Goal: Task Accomplishment & Management: Manage account settings

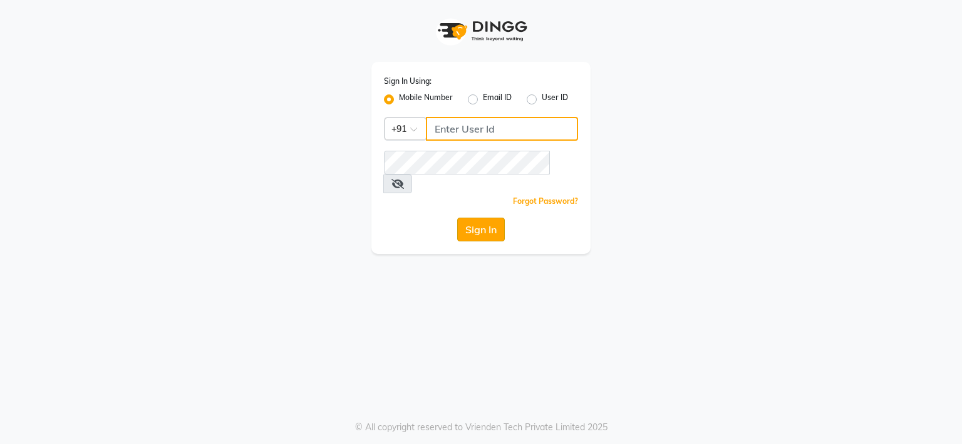
type input "7057551123"
click at [493, 218] on button "Sign In" at bounding box center [481, 230] width 48 height 24
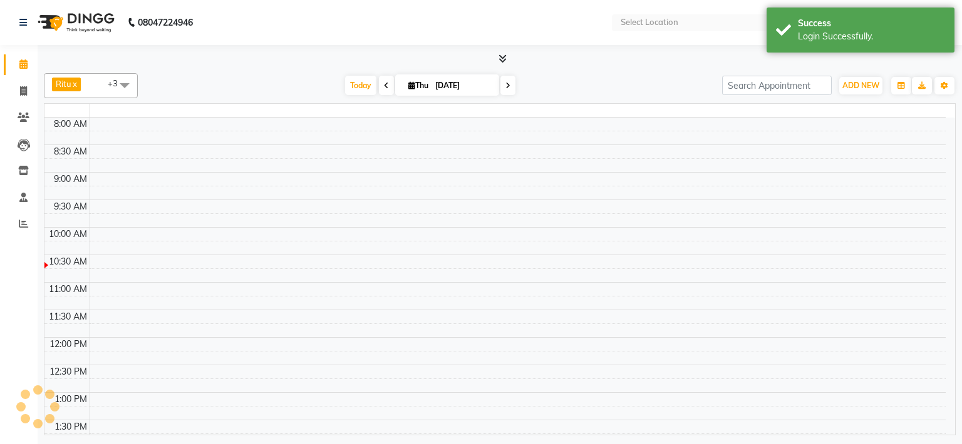
select select "en"
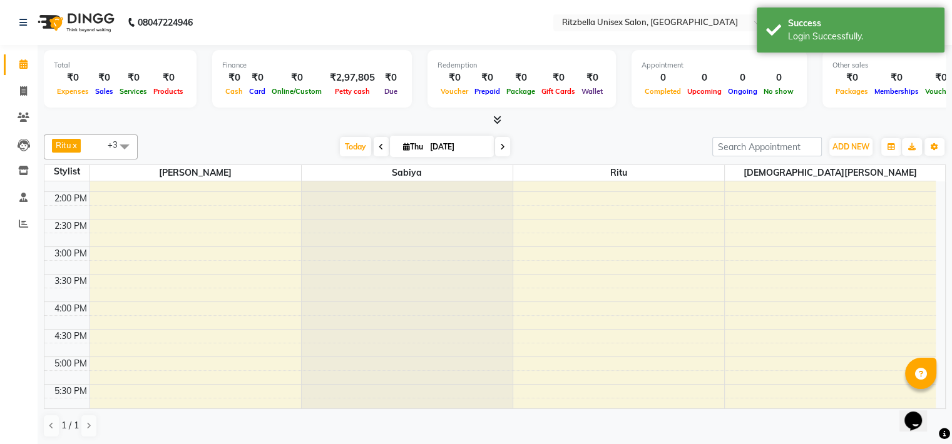
scroll to position [481, 0]
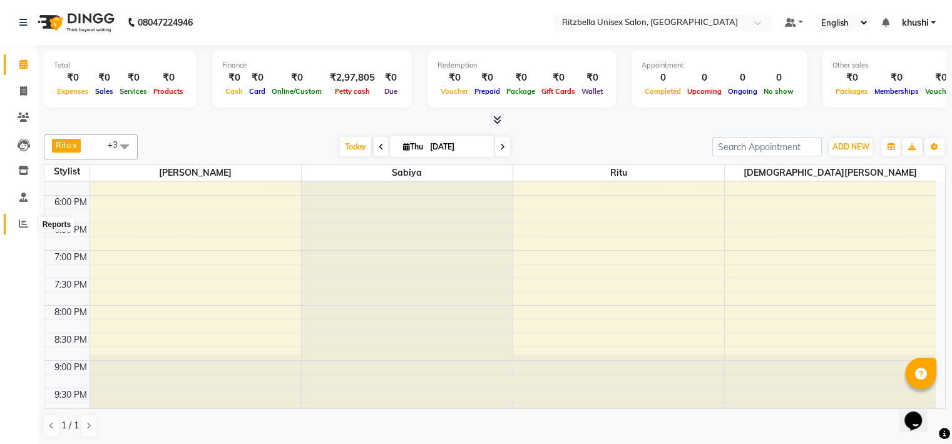
click at [22, 222] on icon at bounding box center [23, 223] width 9 height 9
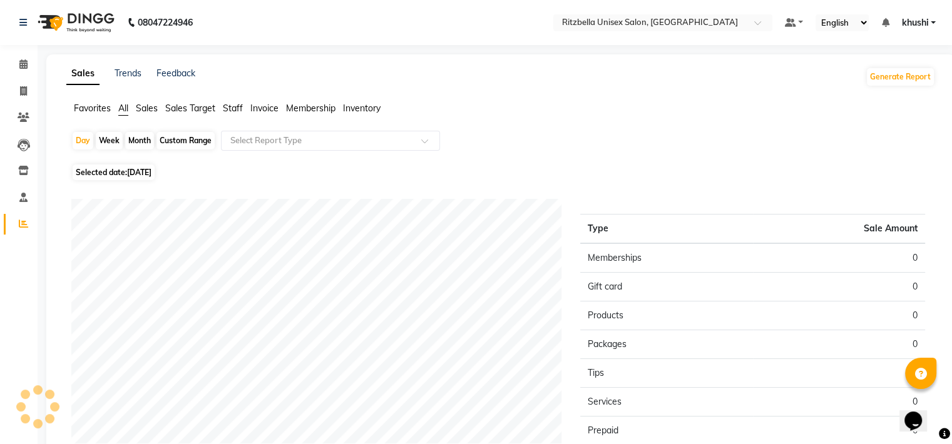
click at [133, 145] on div "Month" at bounding box center [139, 141] width 29 height 18
select select "9"
select select "2025"
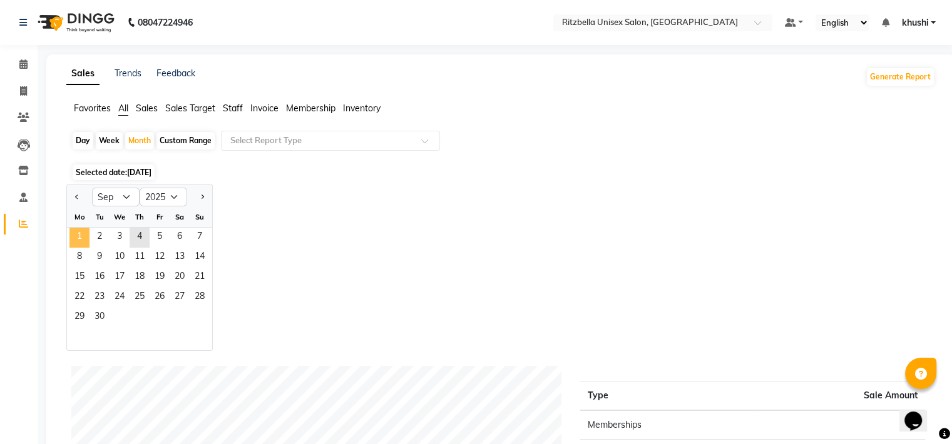
click at [69, 237] on span "1" at bounding box center [79, 238] width 20 height 20
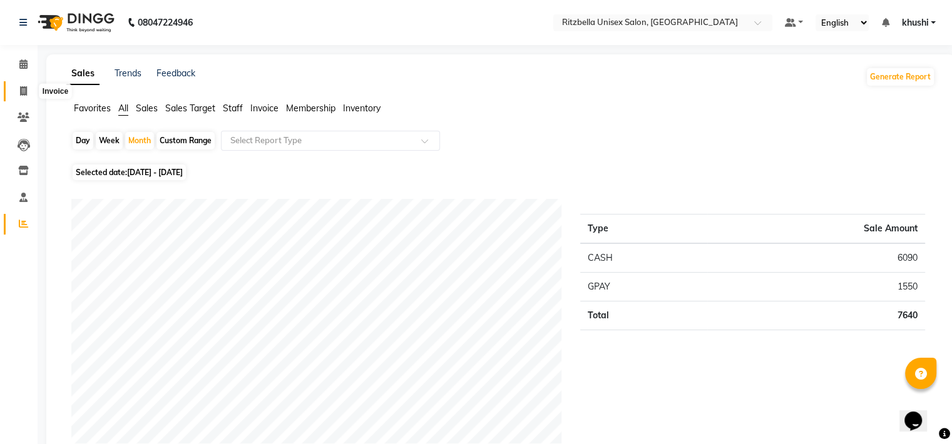
click at [23, 91] on icon at bounding box center [23, 90] width 7 height 9
select select "service"
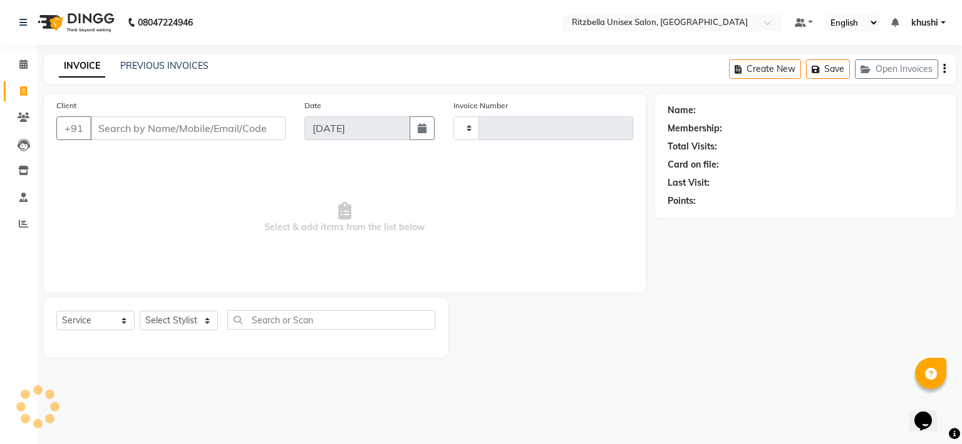
type input "0851"
select select "6870"
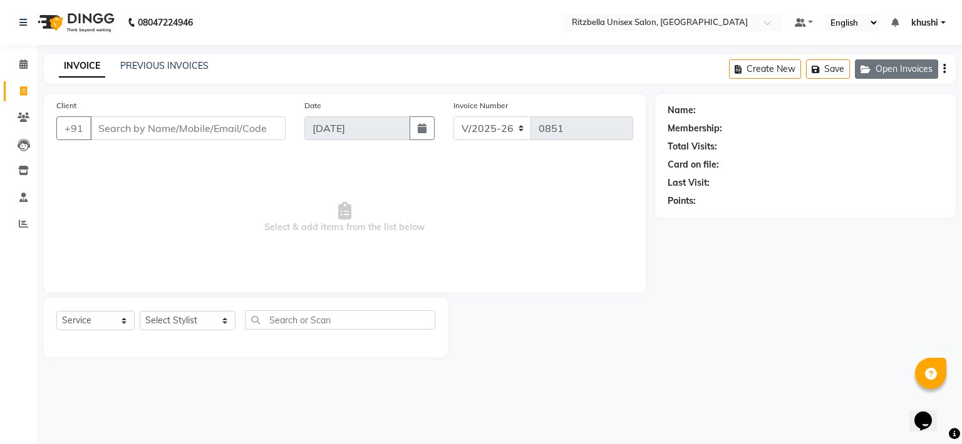
click at [895, 71] on button "Open Invoices" at bounding box center [896, 68] width 83 height 19
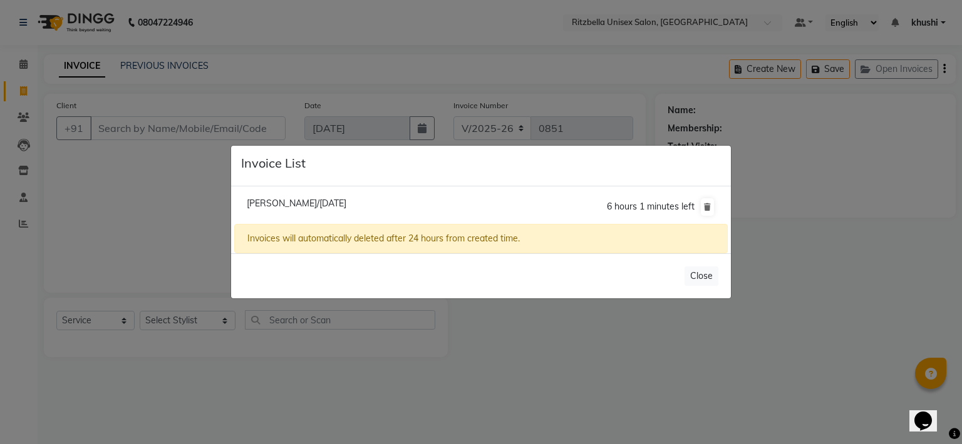
click at [346, 205] on span "[PERSON_NAME]/[DATE]" at bounding box center [297, 203] width 100 height 11
type input "9226157138"
type input "[DATE]"
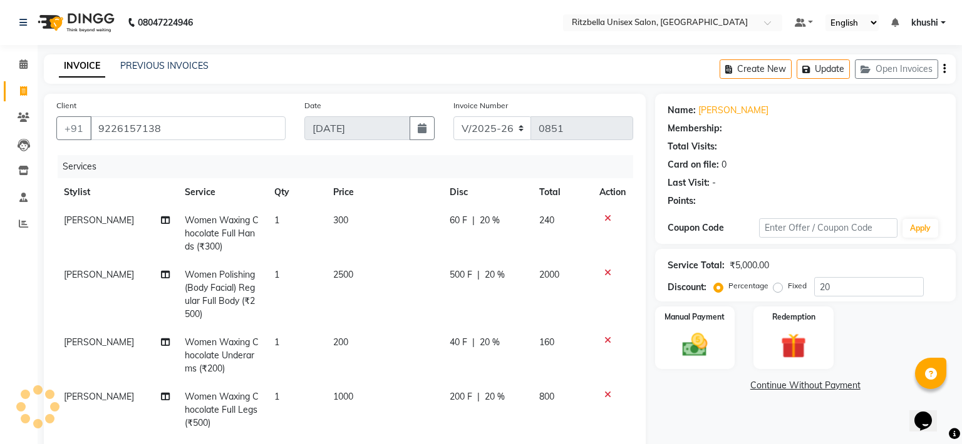
type input "0"
select select "1: Object"
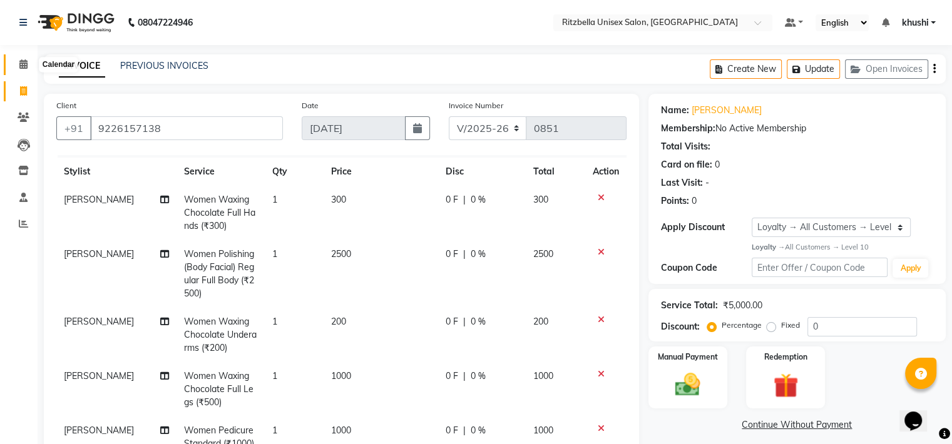
click at [30, 66] on span at bounding box center [24, 65] width 22 height 14
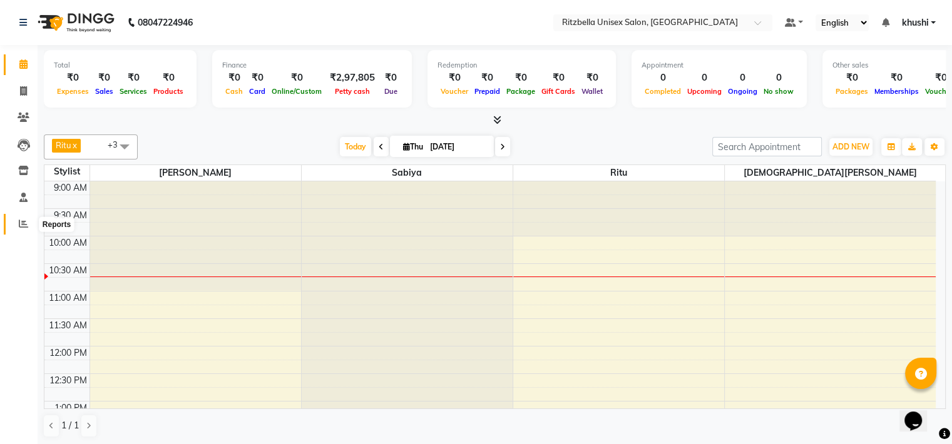
click at [22, 228] on icon at bounding box center [23, 223] width 9 height 9
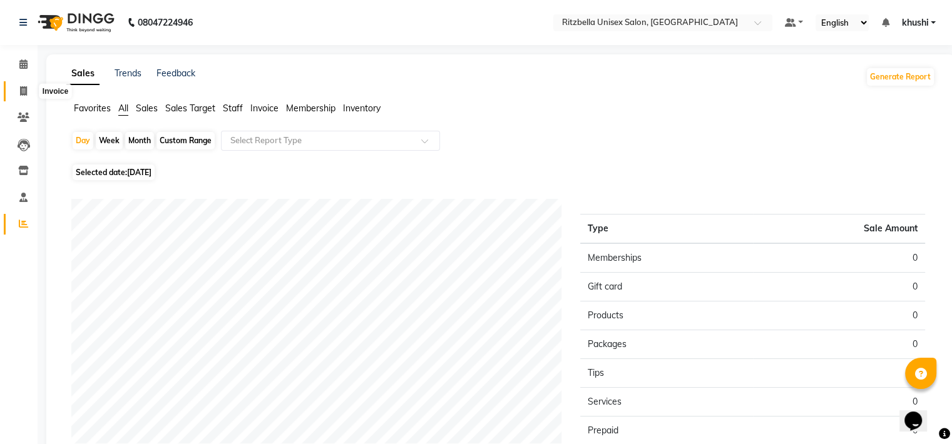
click at [24, 87] on icon at bounding box center [23, 90] width 7 height 9
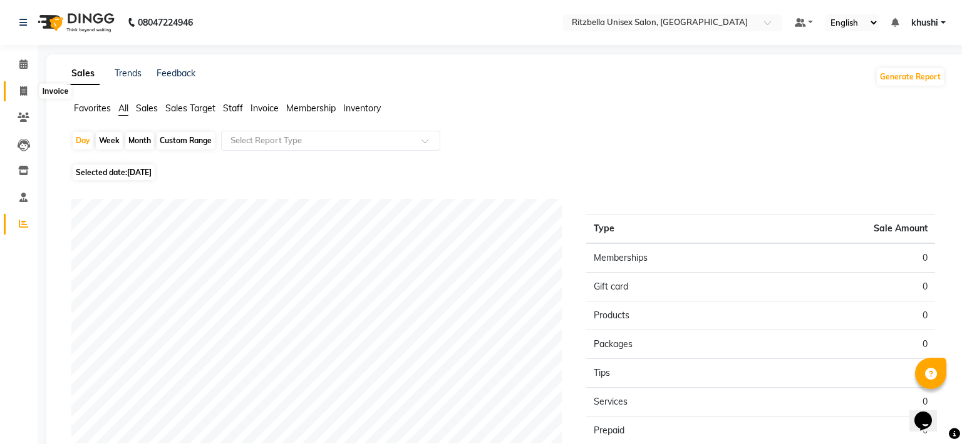
select select "6870"
select select "service"
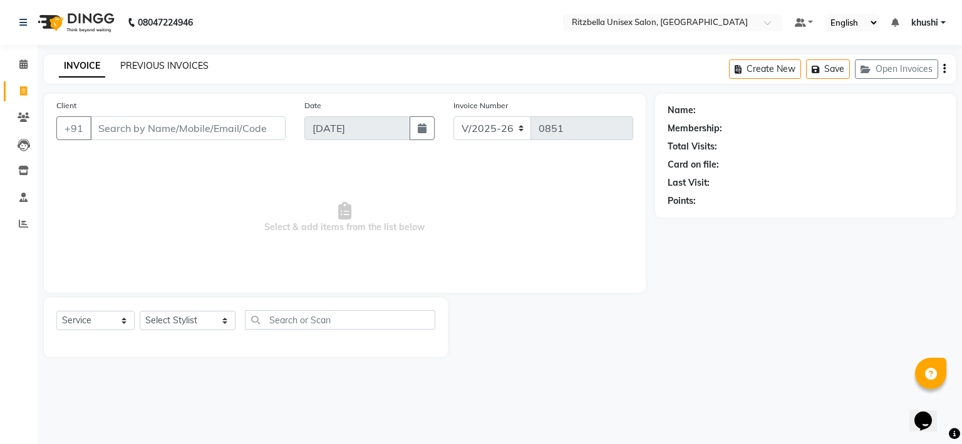
click at [152, 66] on link "PREVIOUS INVOICES" at bounding box center [164, 65] width 88 height 11
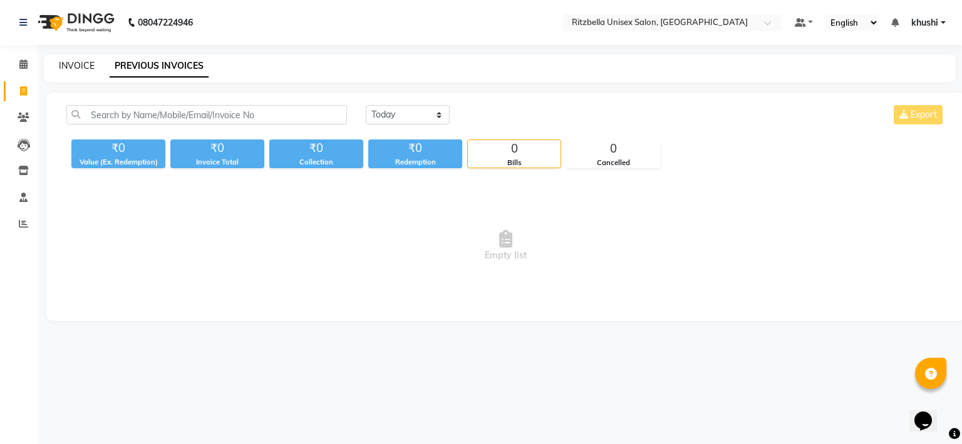
click at [85, 68] on link "INVOICE" at bounding box center [77, 65] width 36 height 11
select select "service"
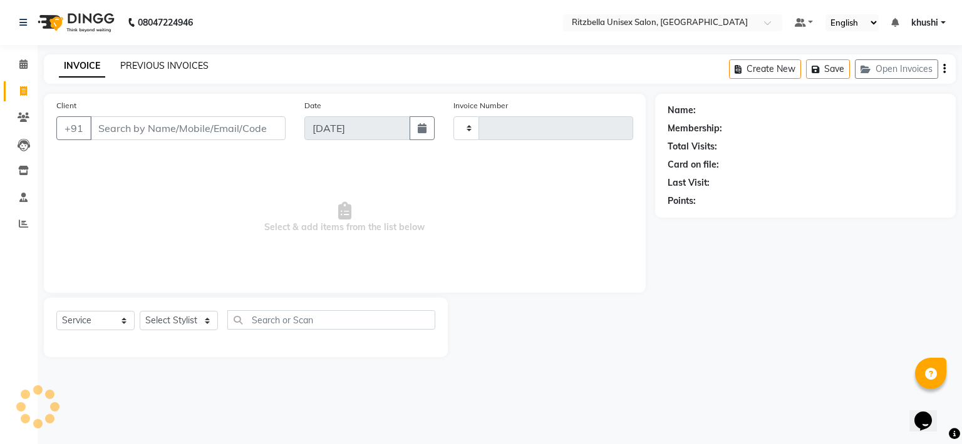
type input "0851"
click at [158, 66] on link "PREVIOUS INVOICES" at bounding box center [164, 65] width 88 height 11
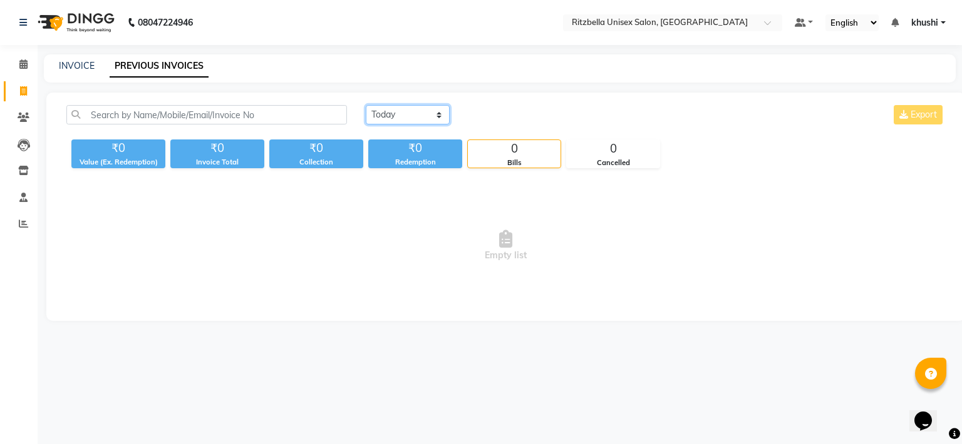
click at [396, 113] on select "[DATE] [DATE] Custom Range" at bounding box center [408, 114] width 84 height 19
select select "range"
click at [366, 105] on select "[DATE] [DATE] Custom Range" at bounding box center [408, 114] width 84 height 19
click at [500, 115] on input "[DATE]" at bounding box center [510, 115] width 88 height 18
select select "9"
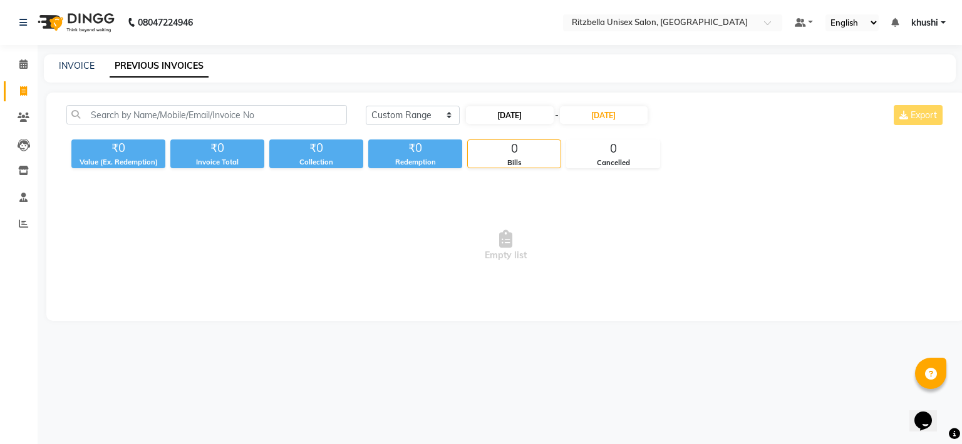
select select "2025"
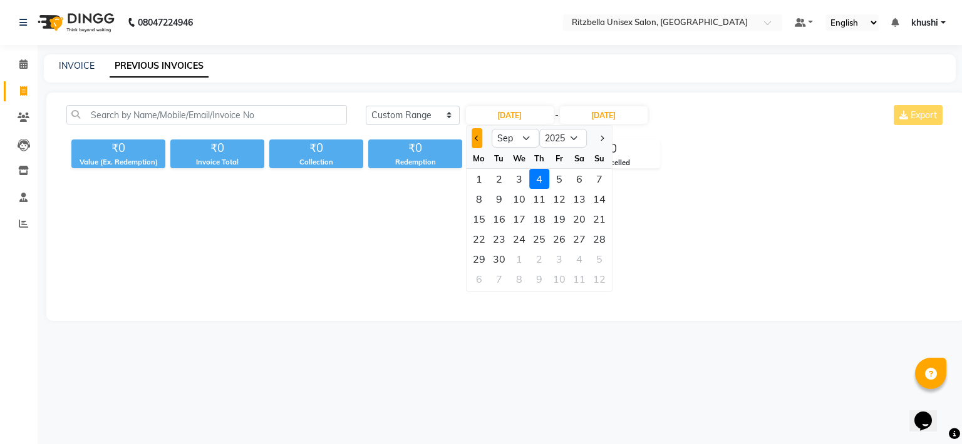
click at [481, 133] on button "Previous month" at bounding box center [476, 138] width 11 height 20
select select "8"
click at [483, 217] on div "11" at bounding box center [479, 219] width 20 height 20
type input "[DATE]"
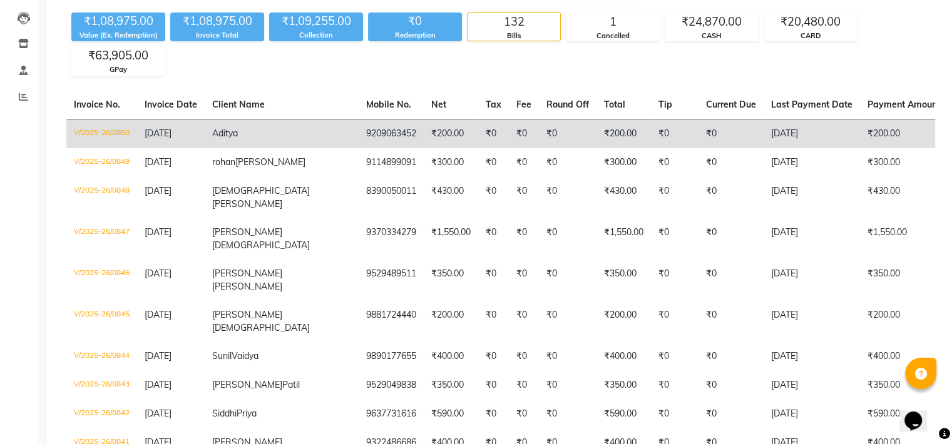
scroll to position [128, 0]
click at [597, 259] on td "₹350.00" at bounding box center [624, 279] width 54 height 41
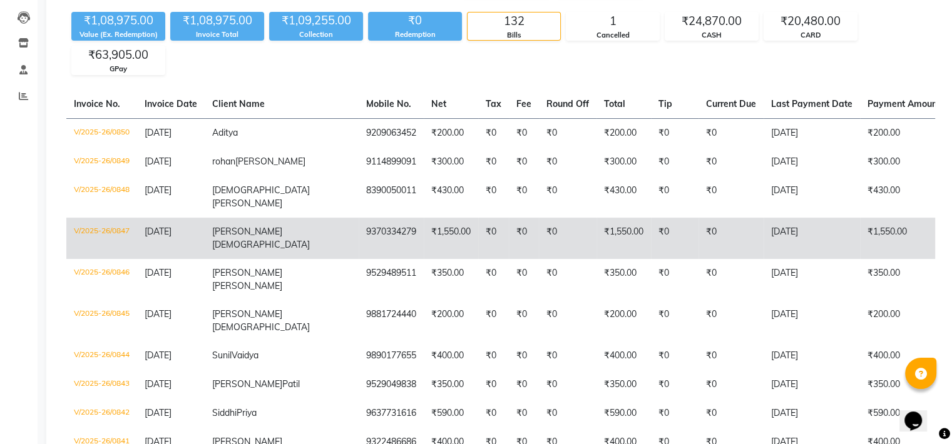
scroll to position [0, 0]
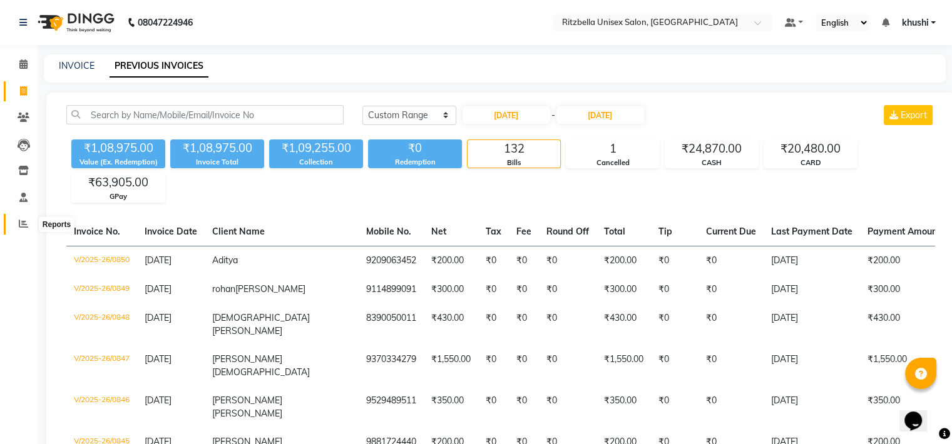
click at [13, 223] on span at bounding box center [24, 224] width 22 height 14
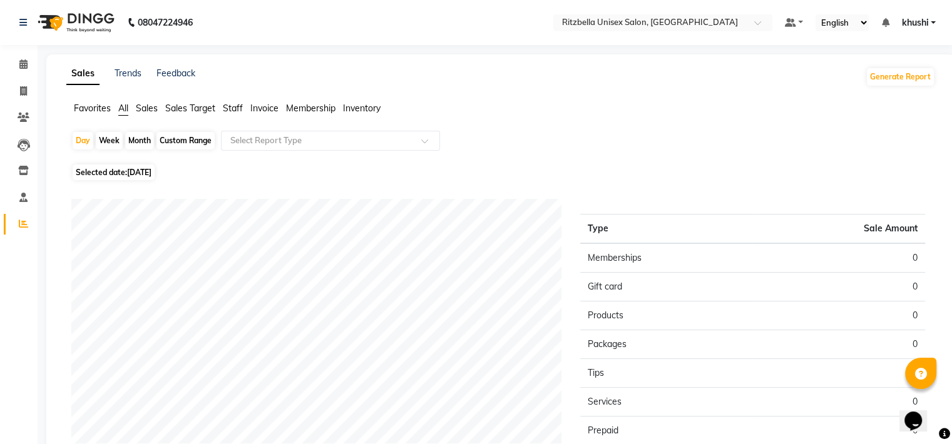
click at [137, 141] on div "Month" at bounding box center [139, 141] width 29 height 18
select select "9"
select select "2025"
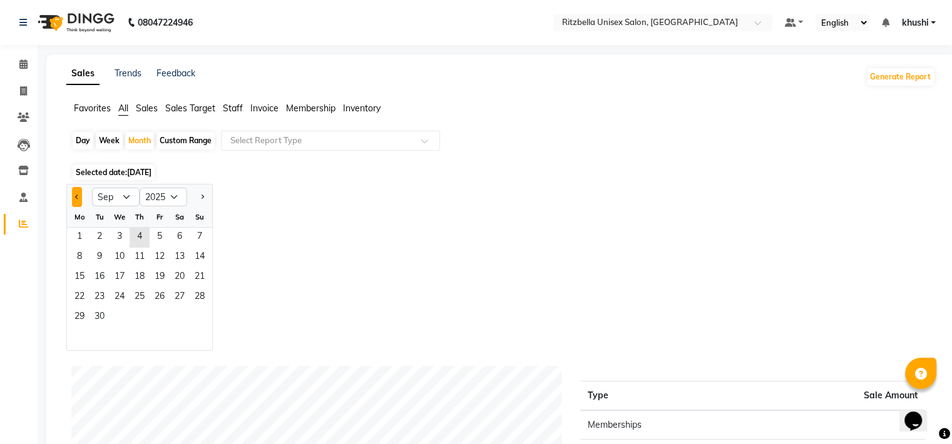
click at [75, 203] on button "Previous month" at bounding box center [77, 197] width 10 height 20
select select "8"
click at [160, 228] on span "1" at bounding box center [160, 238] width 20 height 20
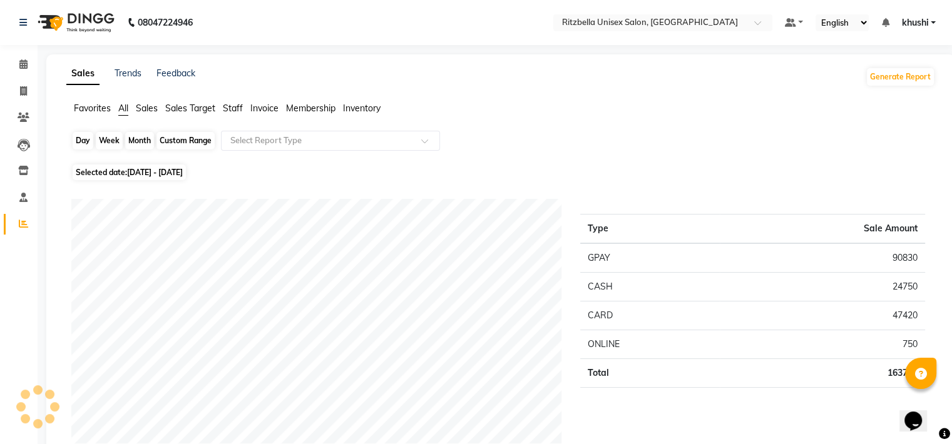
click at [146, 147] on div "Month" at bounding box center [139, 141] width 29 height 18
select select "8"
select select "2025"
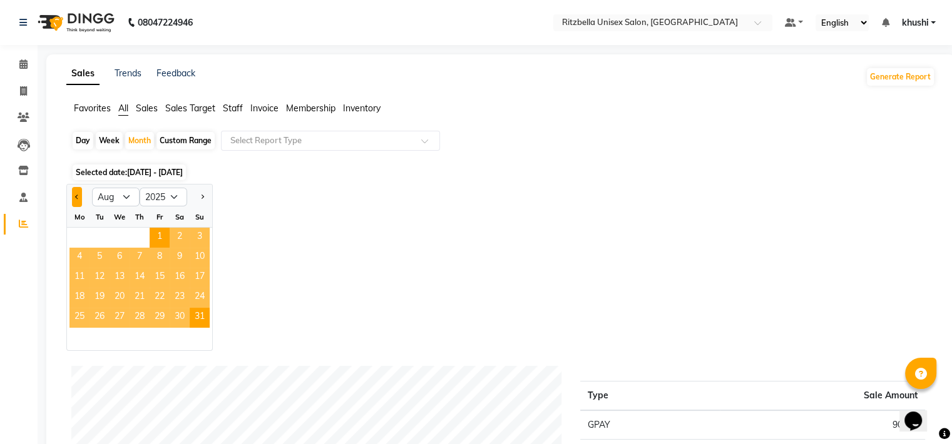
click at [75, 202] on button "Previous month" at bounding box center [77, 197] width 10 height 20
select select "7"
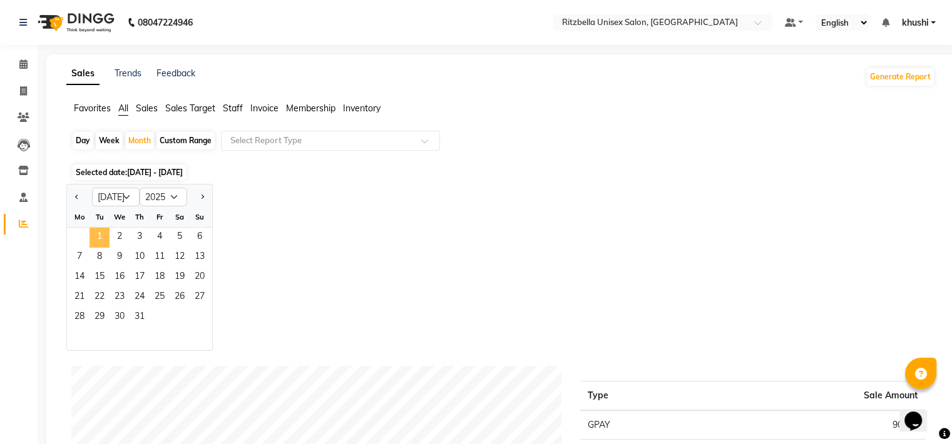
click at [100, 239] on span "1" at bounding box center [100, 238] width 20 height 20
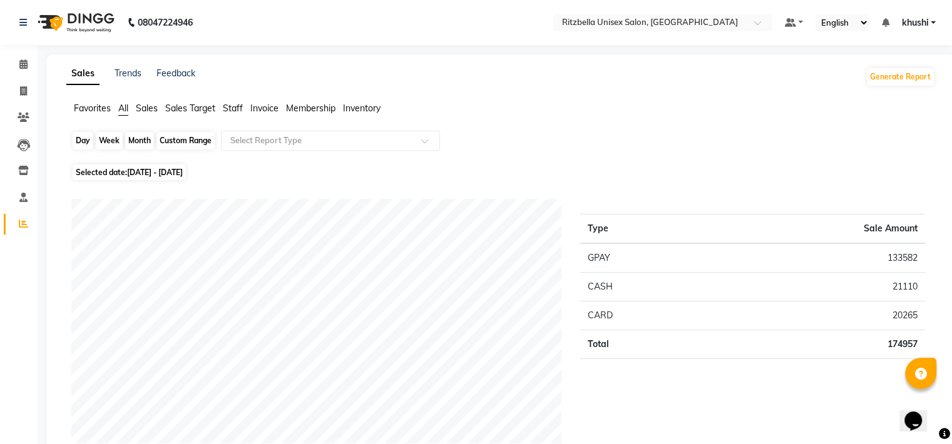
click at [148, 141] on div "Month" at bounding box center [139, 141] width 29 height 18
select select "7"
select select "2025"
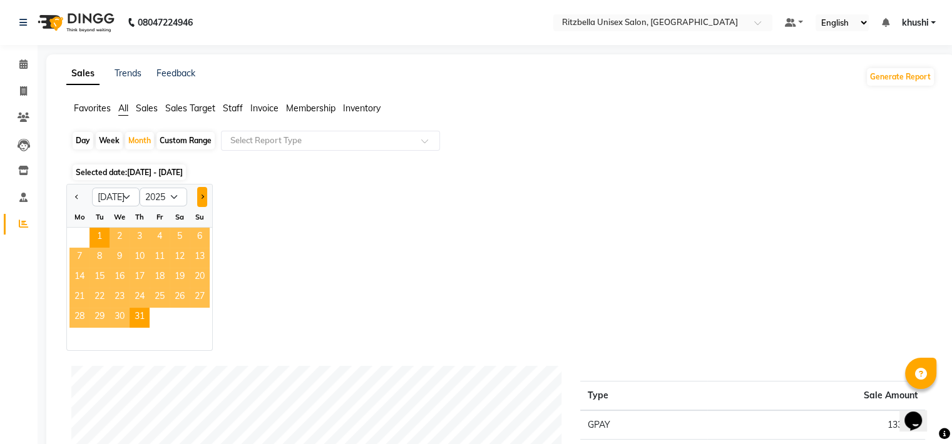
click at [201, 195] on span "Next month" at bounding box center [202, 196] width 4 height 4
select select "8"
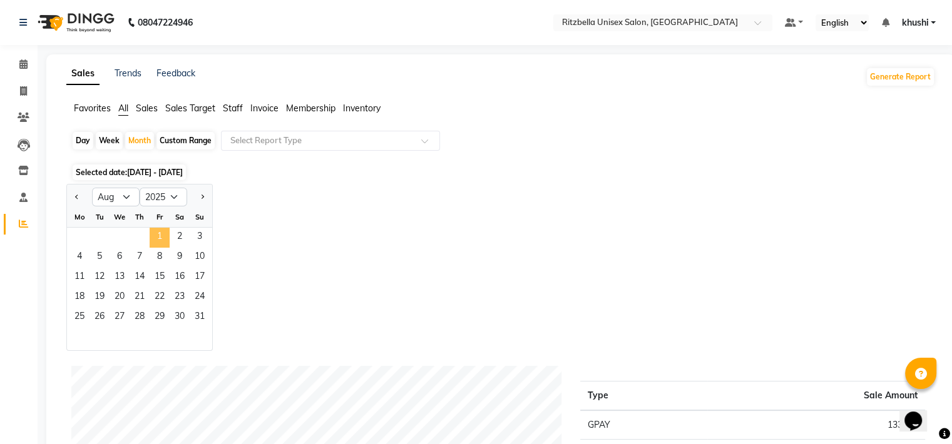
click at [162, 235] on span "1" at bounding box center [160, 238] width 20 height 20
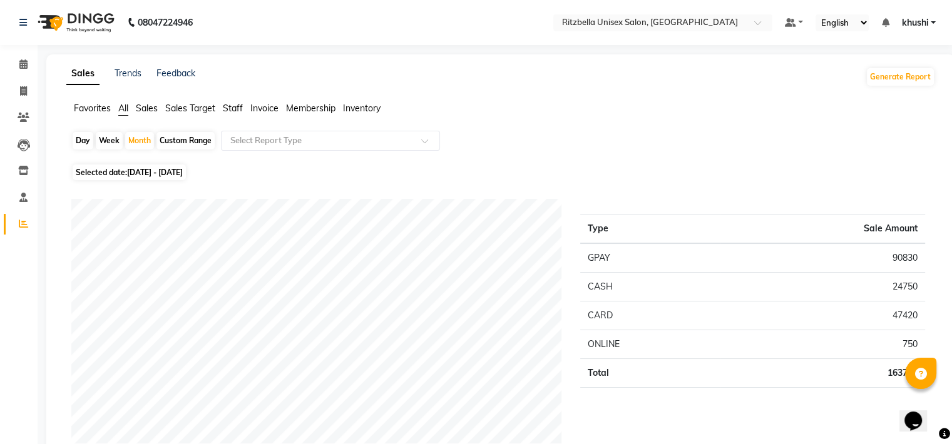
click at [13, 103] on li "Invoice" at bounding box center [19, 91] width 38 height 27
click at [29, 87] on span at bounding box center [24, 92] width 22 height 14
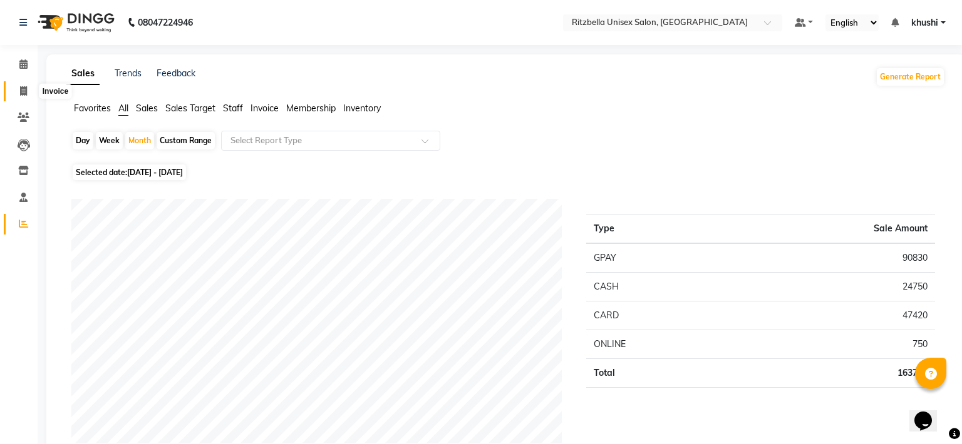
select select "6870"
select select "service"
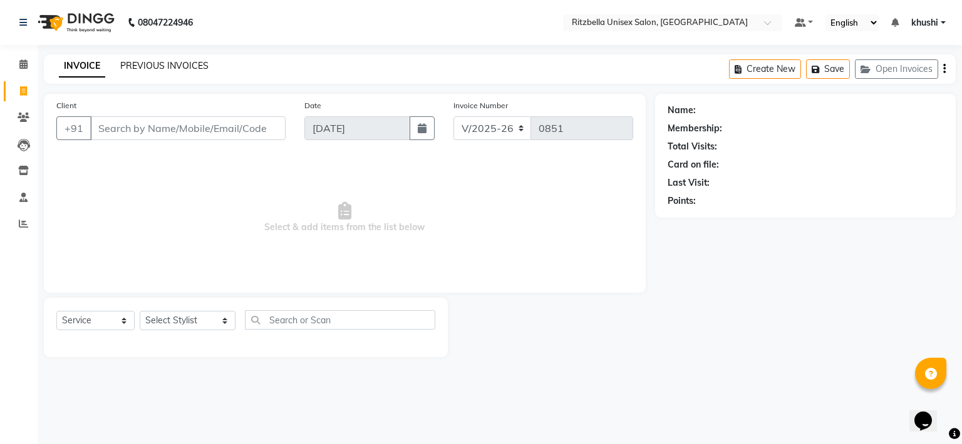
click at [169, 64] on link "PREVIOUS INVOICES" at bounding box center [164, 65] width 88 height 11
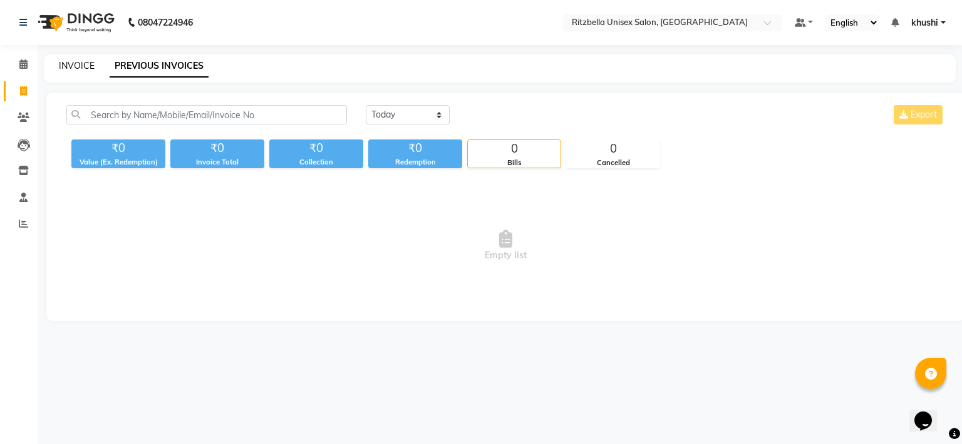
click at [76, 69] on link "INVOICE" at bounding box center [77, 65] width 36 height 11
select select "service"
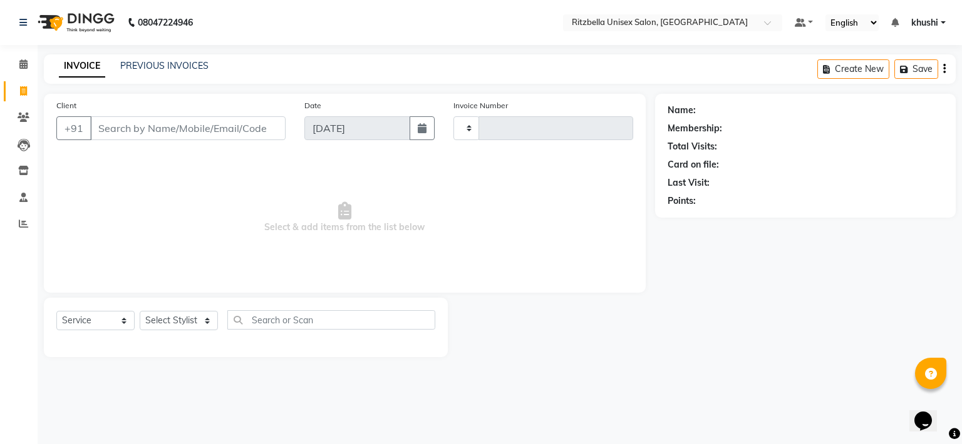
type input "0851"
select select "6870"
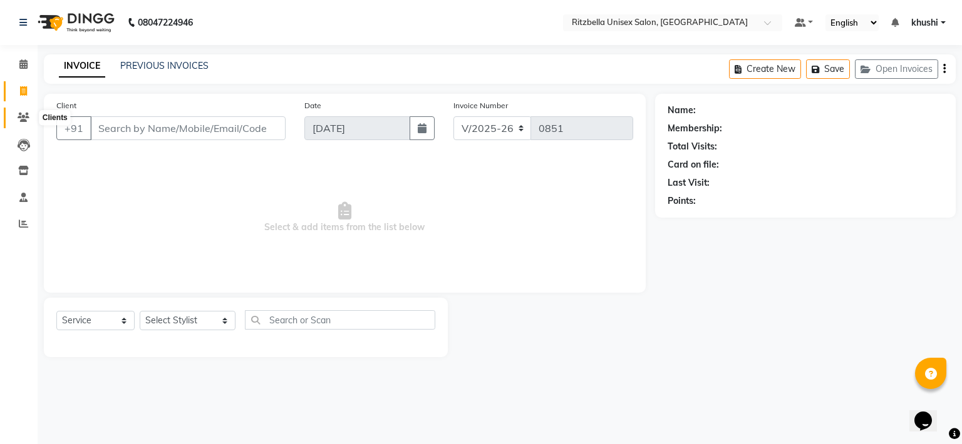
click at [13, 113] on span at bounding box center [24, 118] width 22 height 14
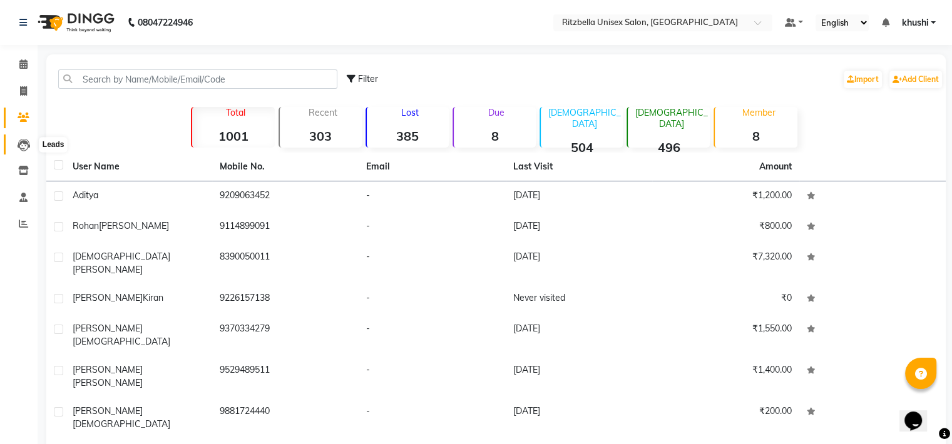
click at [23, 150] on icon at bounding box center [24, 145] width 13 height 13
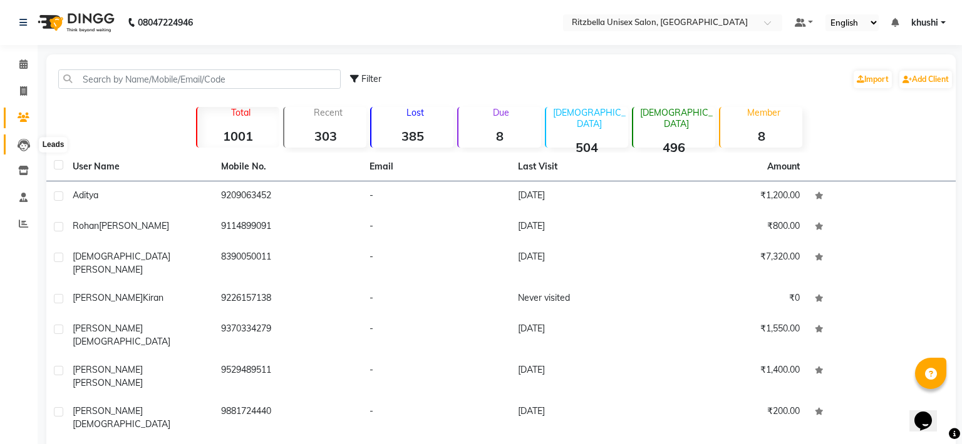
select select "10"
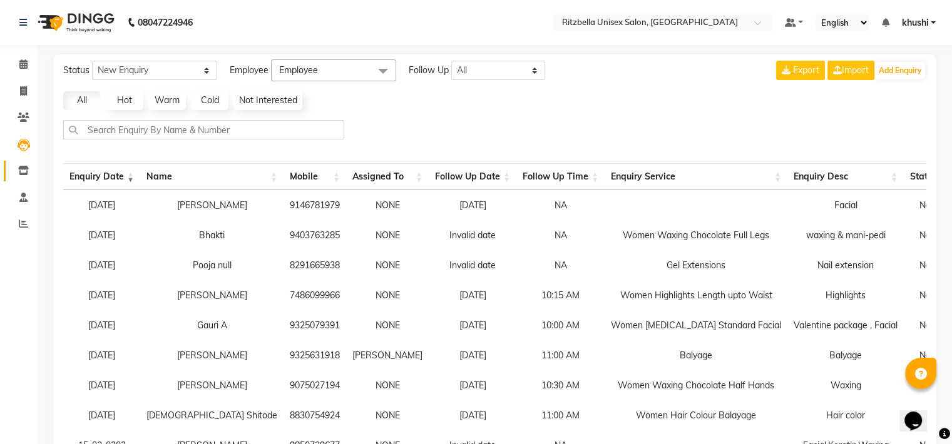
click at [24, 180] on link "Inventory" at bounding box center [19, 171] width 30 height 21
select select
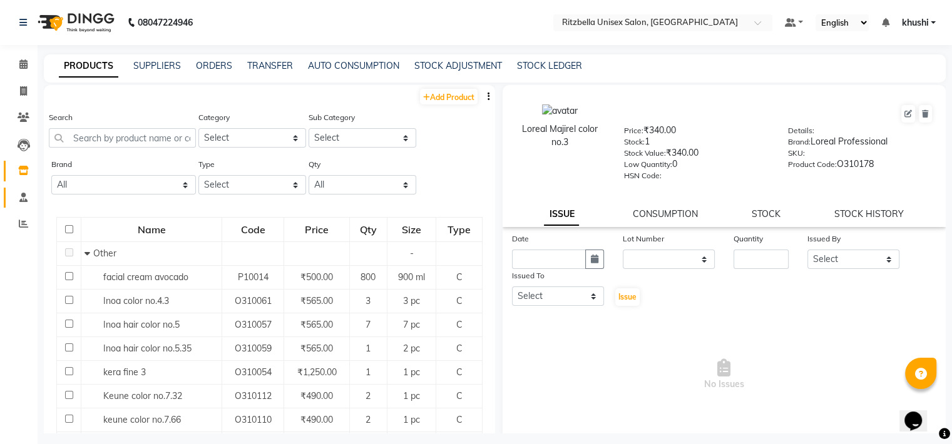
click at [10, 197] on link "Staff" at bounding box center [19, 198] width 30 height 21
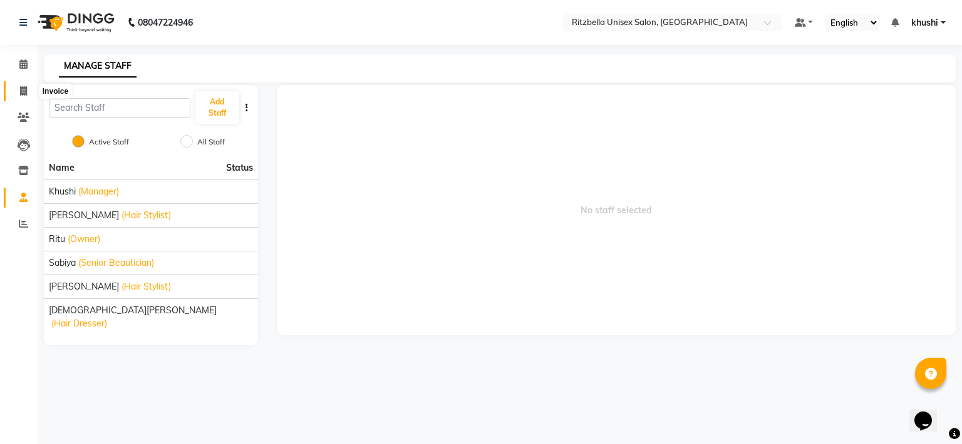
click at [24, 85] on span at bounding box center [24, 92] width 22 height 14
select select "6870"
select select "service"
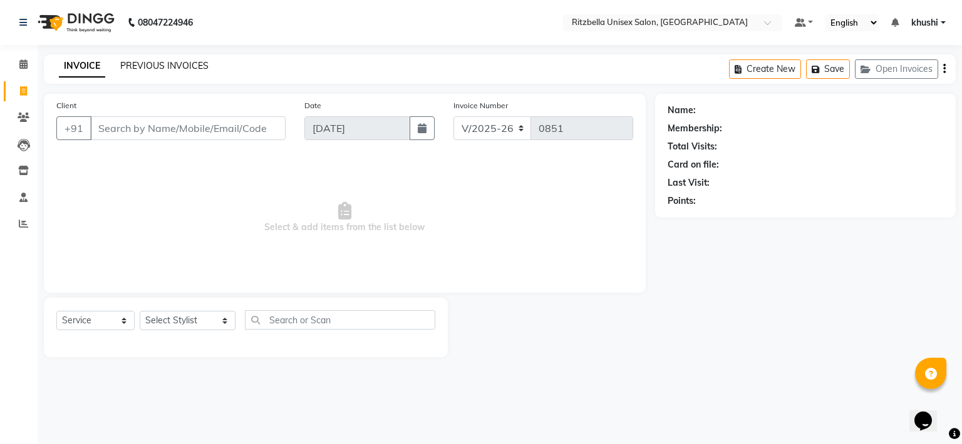
click at [186, 62] on link "PREVIOUS INVOICES" at bounding box center [164, 65] width 88 height 11
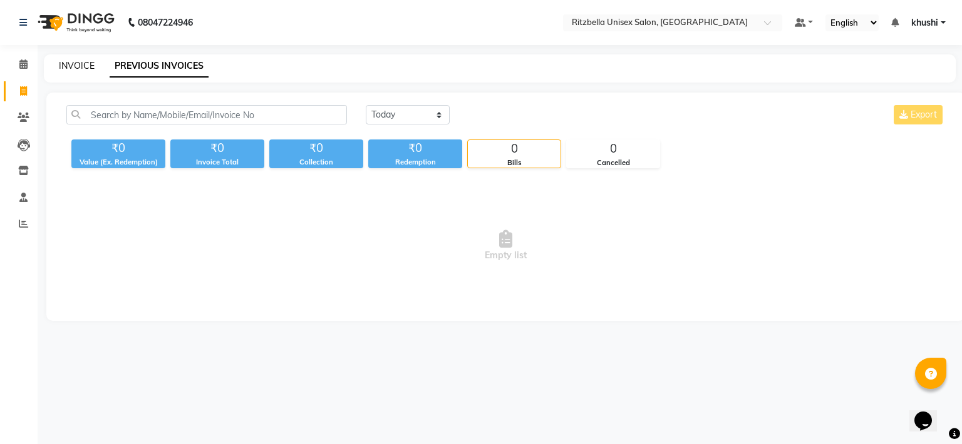
click at [81, 64] on link "INVOICE" at bounding box center [77, 65] width 36 height 11
select select "6870"
select select "service"
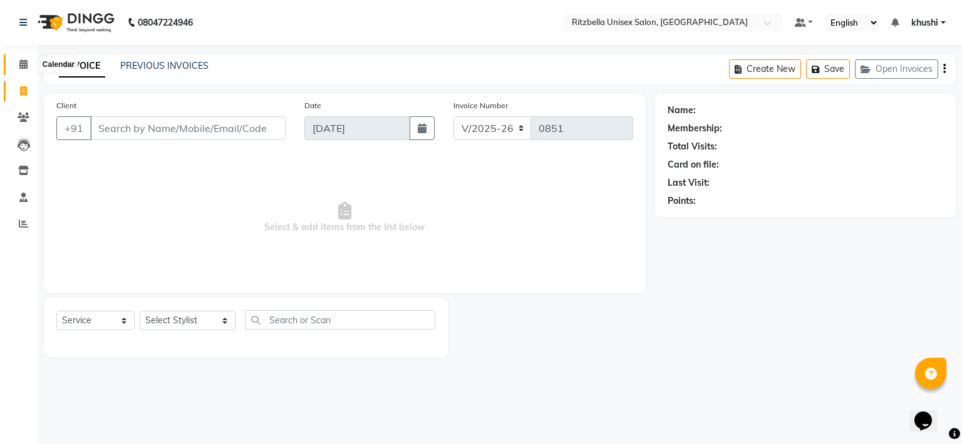
click at [23, 59] on icon at bounding box center [23, 63] width 8 height 9
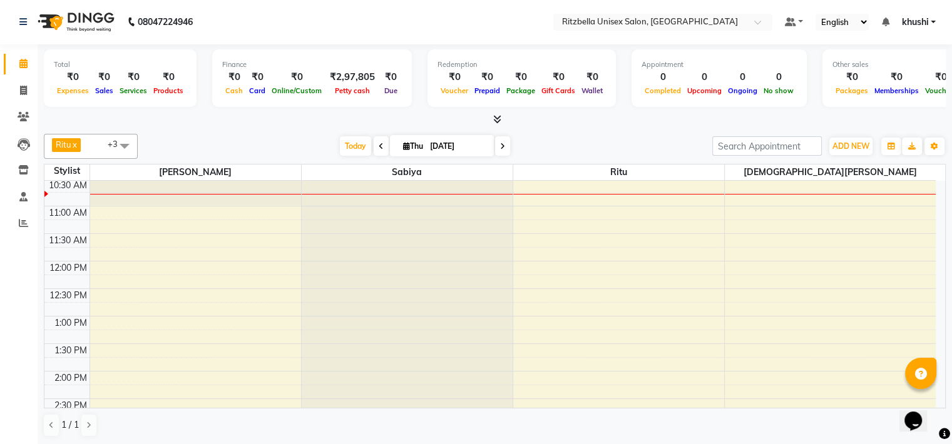
scroll to position [84, 0]
click at [354, 148] on span "Today" at bounding box center [355, 145] width 31 height 19
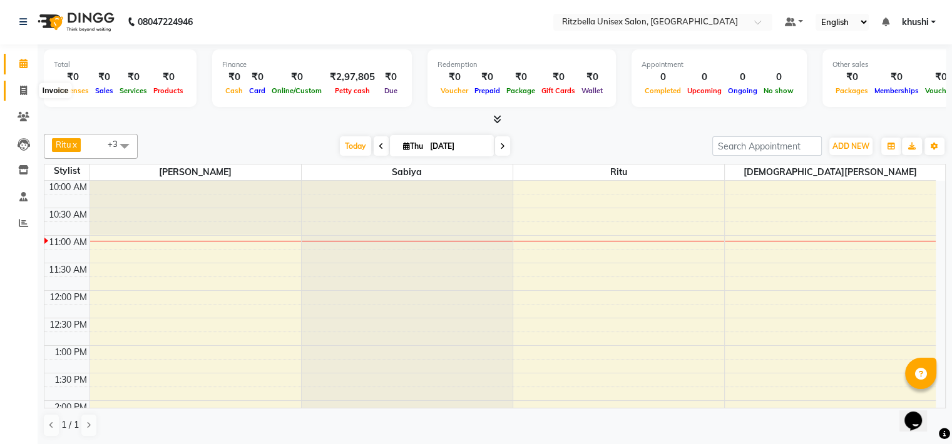
click at [26, 90] on icon at bounding box center [23, 90] width 7 height 9
select select "service"
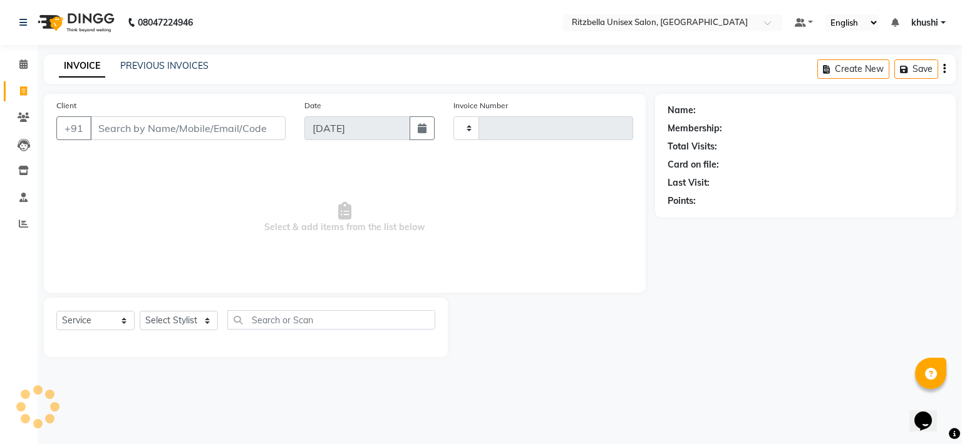
type input "0851"
select select "6870"
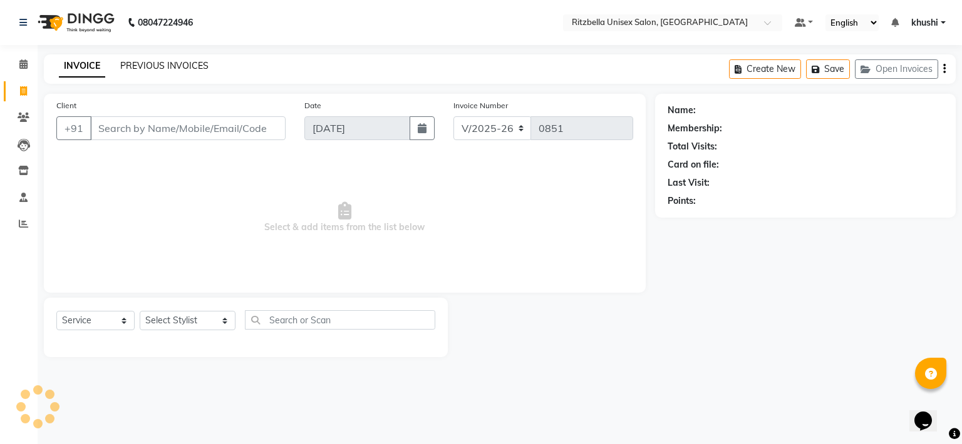
click at [192, 67] on link "PREVIOUS INVOICES" at bounding box center [164, 65] width 88 height 11
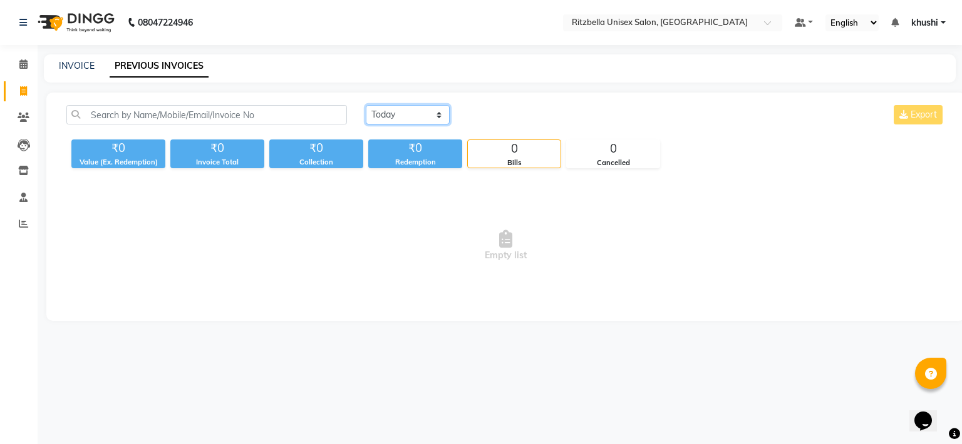
click at [403, 115] on select "[DATE] [DATE] Custom Range" at bounding box center [408, 114] width 84 height 19
select select "[DATE]"
click at [366, 105] on select "[DATE] [DATE] Custom Range" at bounding box center [408, 114] width 84 height 19
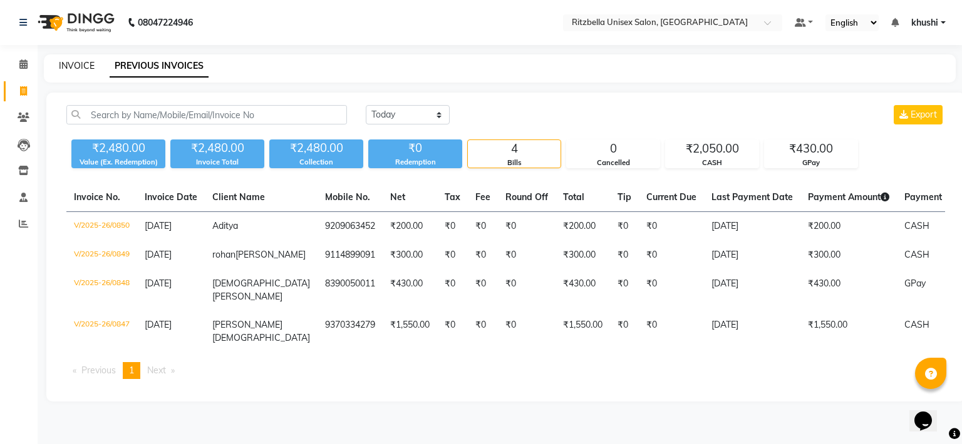
click at [91, 67] on link "INVOICE" at bounding box center [77, 65] width 36 height 11
select select "service"
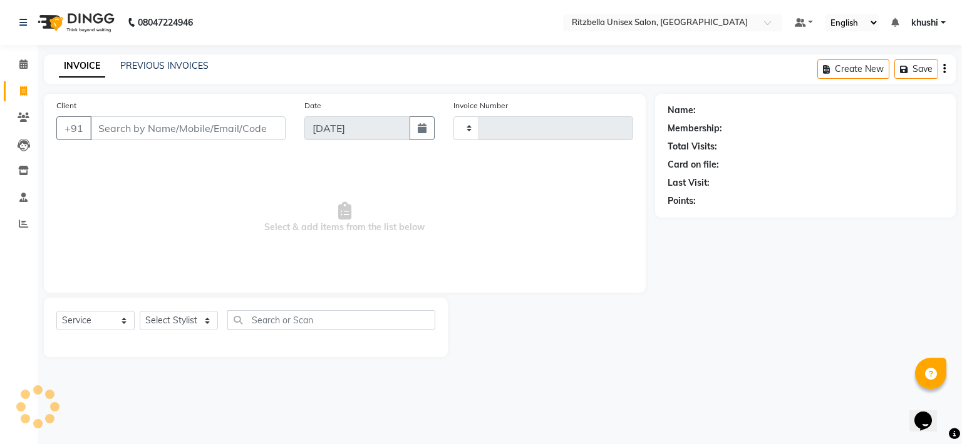
type input "0851"
select select "6870"
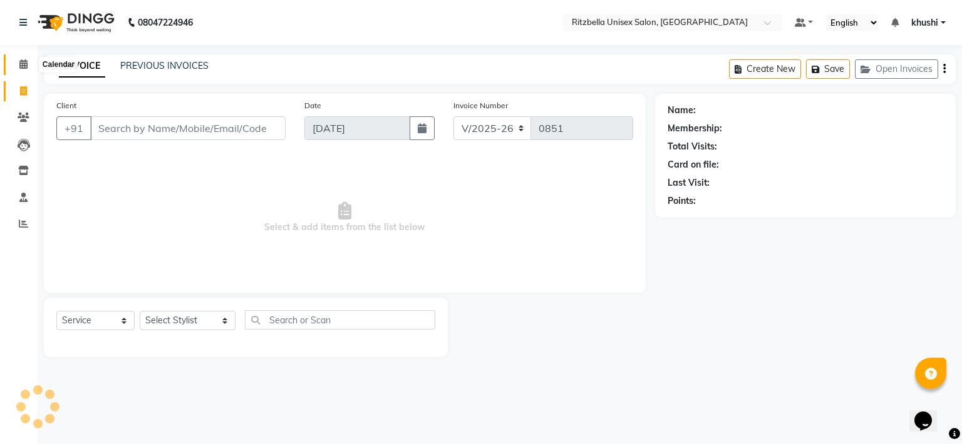
click at [28, 59] on span at bounding box center [24, 65] width 22 height 14
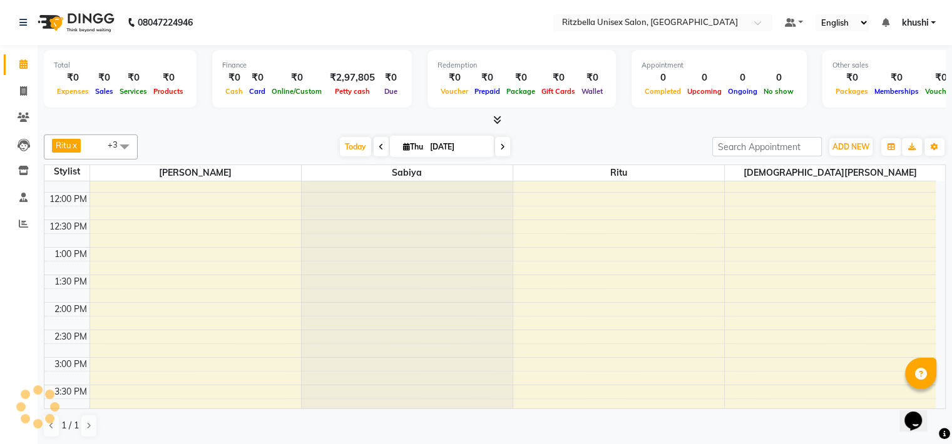
scroll to position [153, 0]
click at [239, 254] on div "9:00 AM 9:30 AM 10:00 AM 10:30 AM 11:00 AM 11:30 AM 12:00 PM 12:30 PM 1:00 PM 1…" at bounding box center [489, 387] width 891 height 716
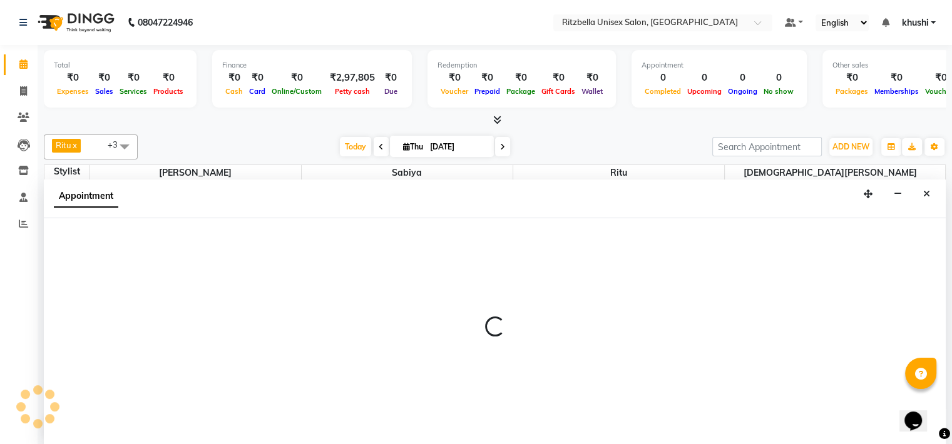
select select "59016"
select select "780"
select select "tentative"
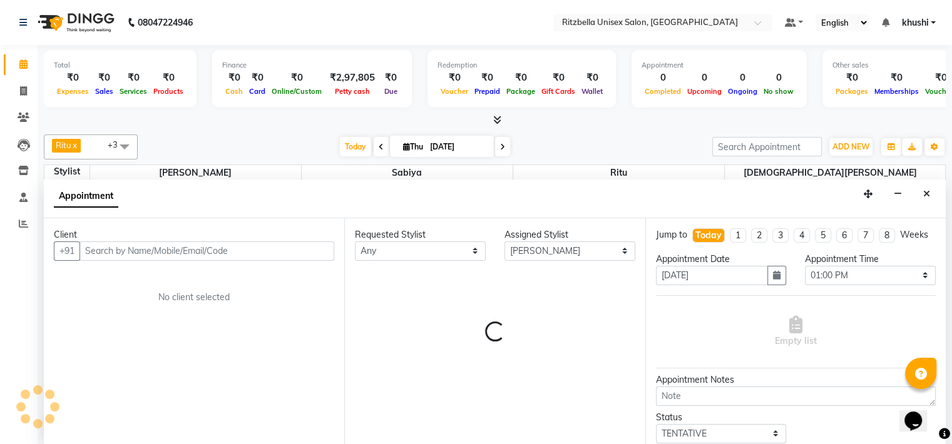
scroll to position [1, 0]
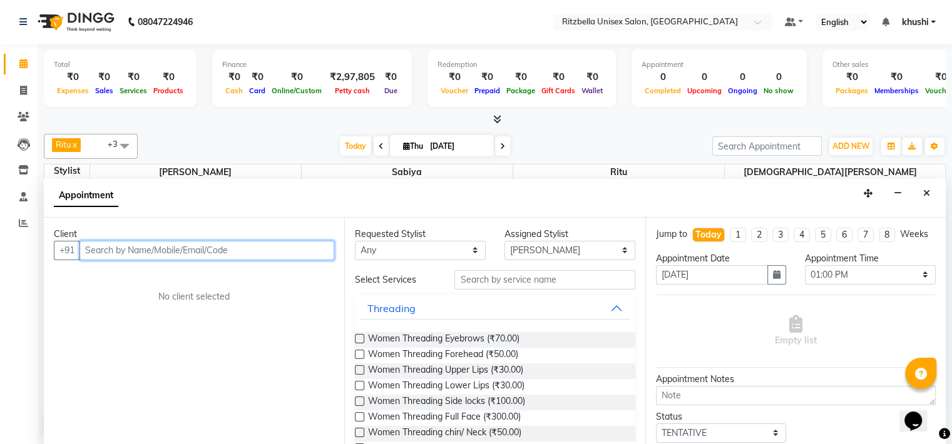
click at [213, 249] on input "text" at bounding box center [207, 250] width 255 height 19
click at [926, 190] on icon "Close" at bounding box center [926, 193] width 7 height 9
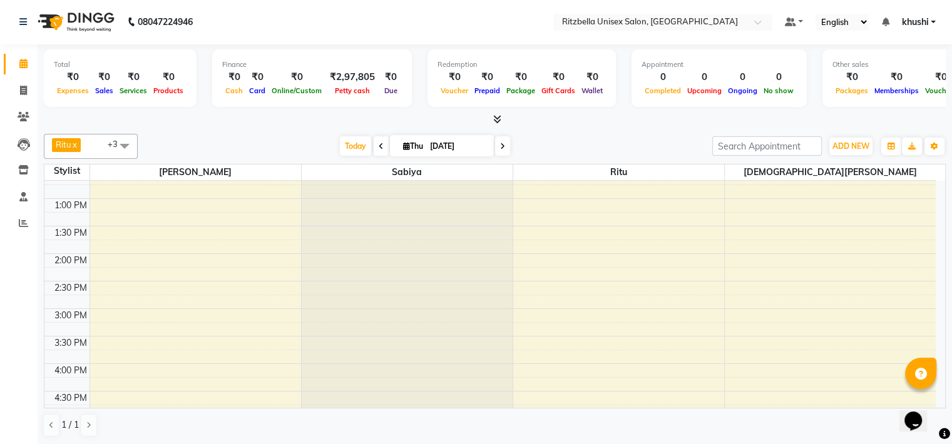
scroll to position [202, 0]
click at [120, 198] on div "9:00 AM 9:30 AM 10:00 AM 10:30 AM 11:00 AM 11:30 AM 12:00 PM 12:30 PM 1:00 PM 1…" at bounding box center [489, 337] width 891 height 716
select select "59016"
select select "780"
select select "tentative"
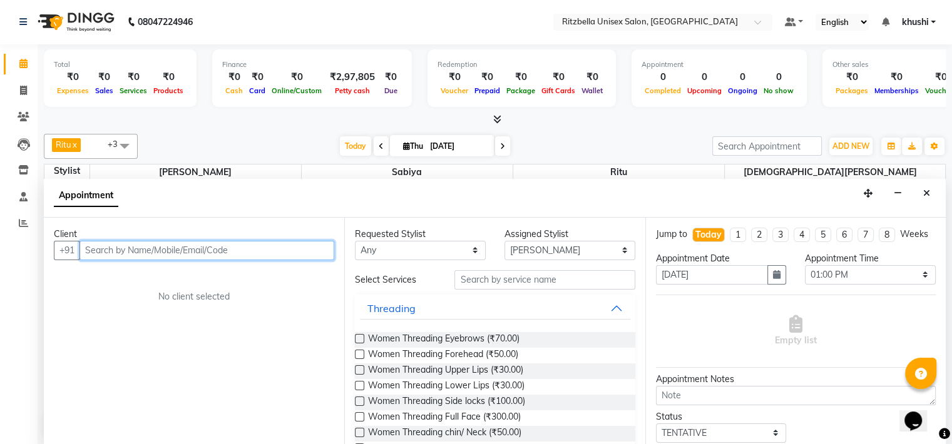
click at [148, 257] on input "text" at bounding box center [207, 250] width 255 height 19
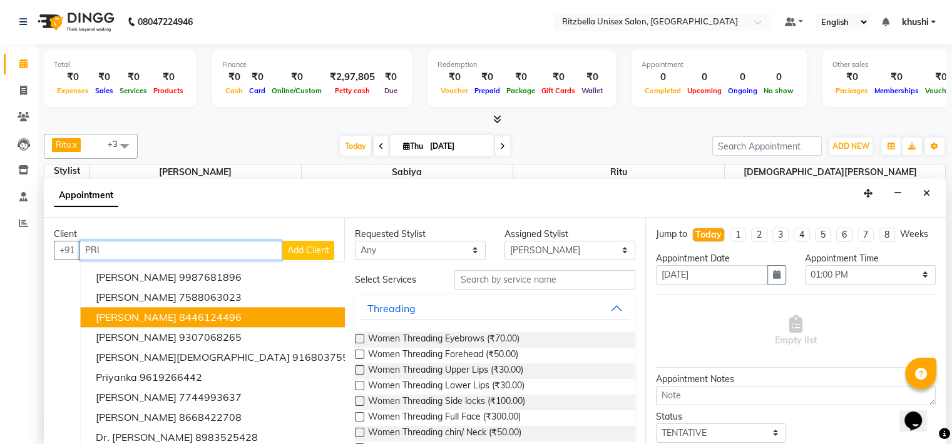
click at [147, 313] on span "[PERSON_NAME]" at bounding box center [136, 317] width 81 height 13
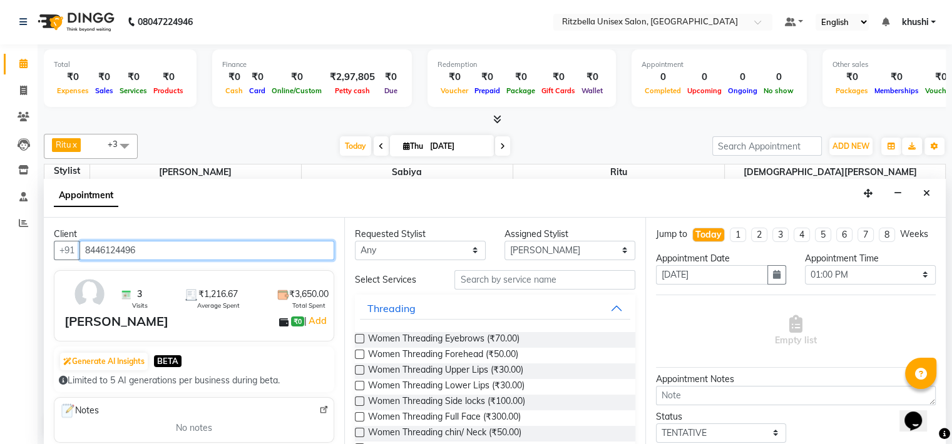
type input "8446124496"
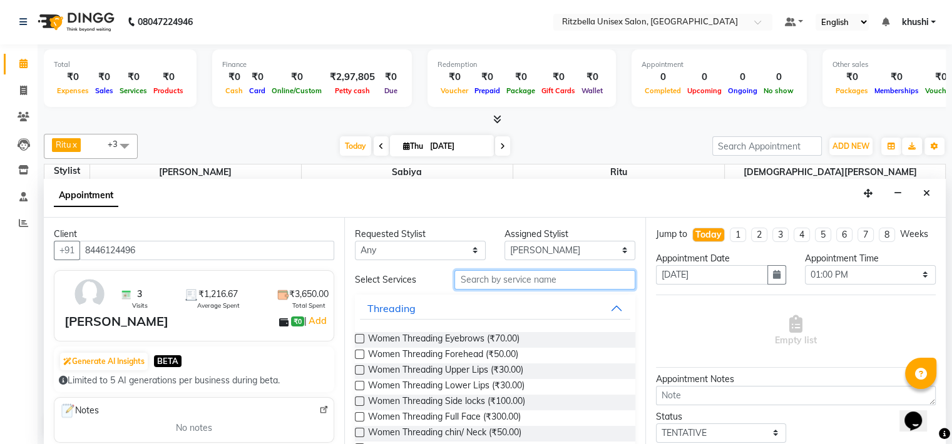
click at [487, 279] on input "text" at bounding box center [544, 279] width 180 height 19
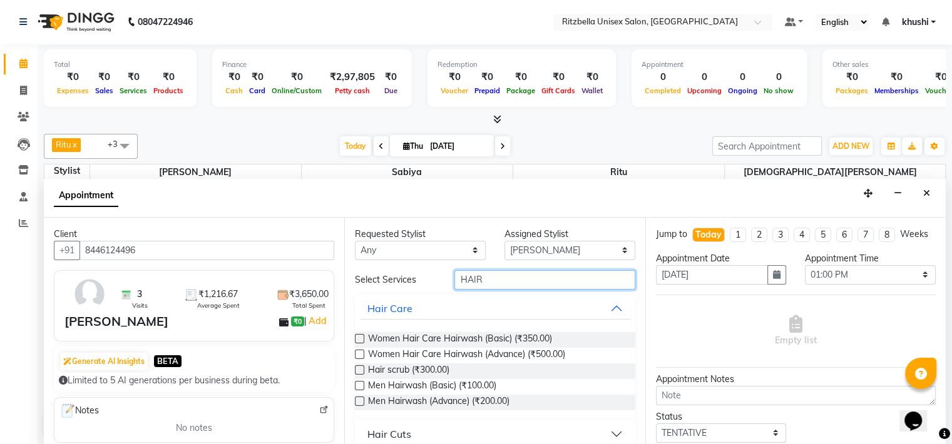
type input "HAIR"
click at [403, 431] on div "Hair Cuts" at bounding box center [389, 434] width 44 height 15
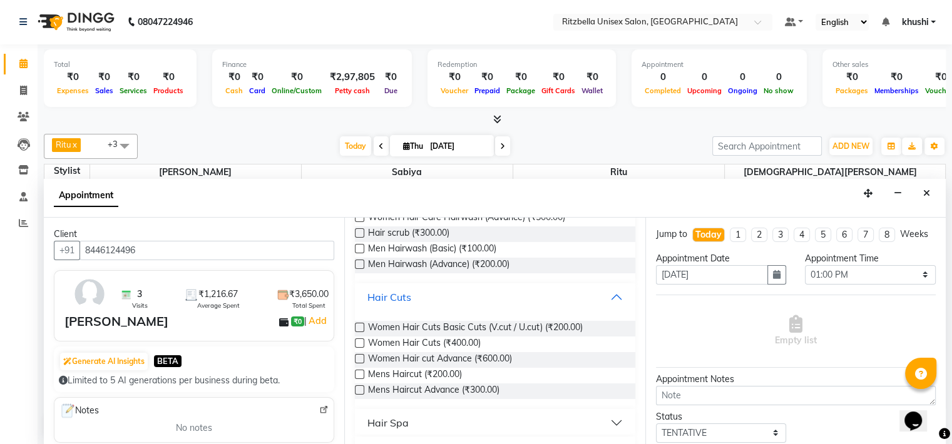
scroll to position [137, 0]
click at [404, 369] on span "Mens Haircut (₹200.00)" at bounding box center [415, 376] width 94 height 16
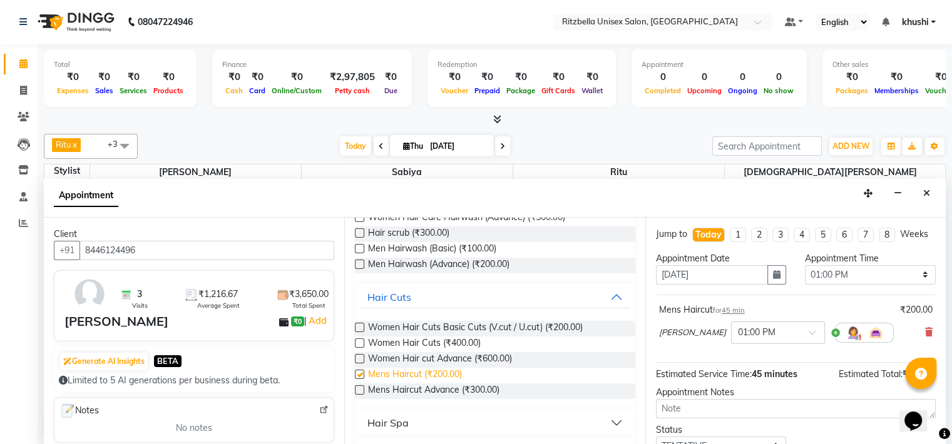
checkbox input "false"
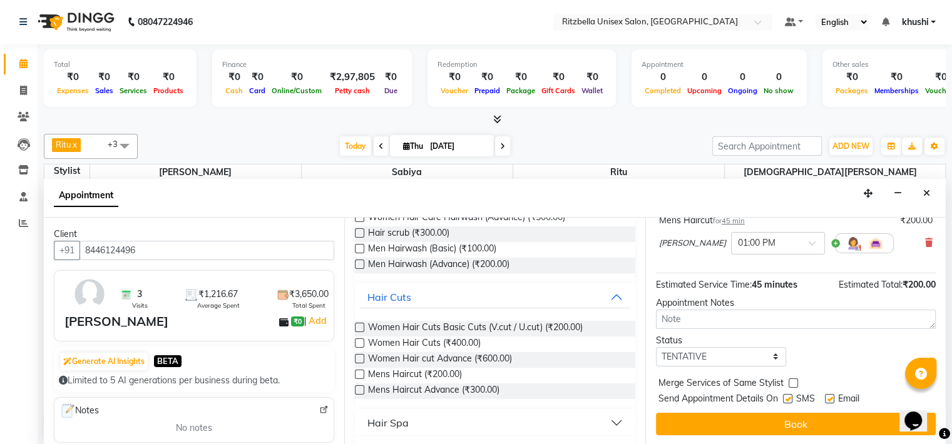
scroll to position [100, 0]
click at [787, 399] on label at bounding box center [787, 398] width 9 height 9
click at [787, 399] on input "checkbox" at bounding box center [787, 400] width 8 height 8
checkbox input "false"
click at [835, 399] on div "Email" at bounding box center [847, 401] width 44 height 16
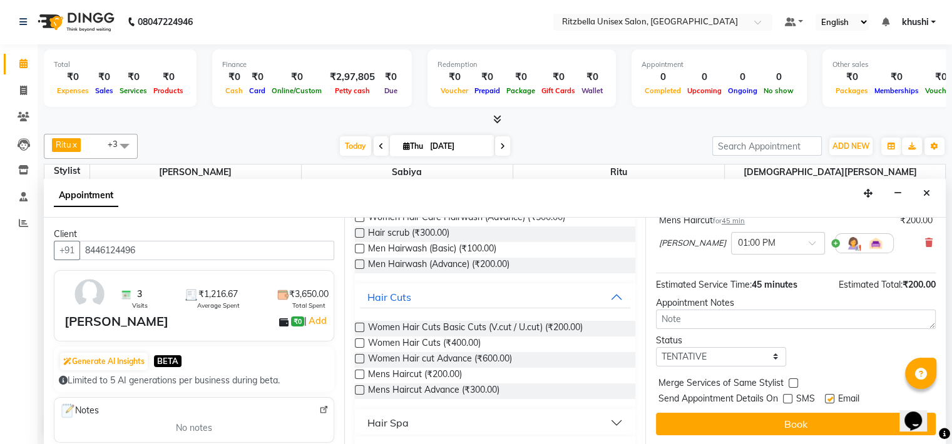
click at [830, 399] on label at bounding box center [829, 398] width 9 height 9
click at [830, 399] on input "checkbox" at bounding box center [829, 400] width 8 height 8
checkbox input "false"
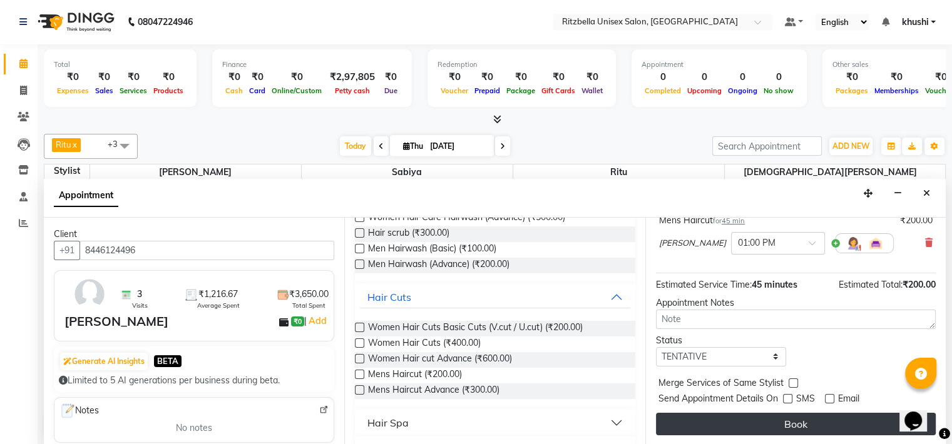
click at [816, 429] on button "Book" at bounding box center [796, 424] width 280 height 23
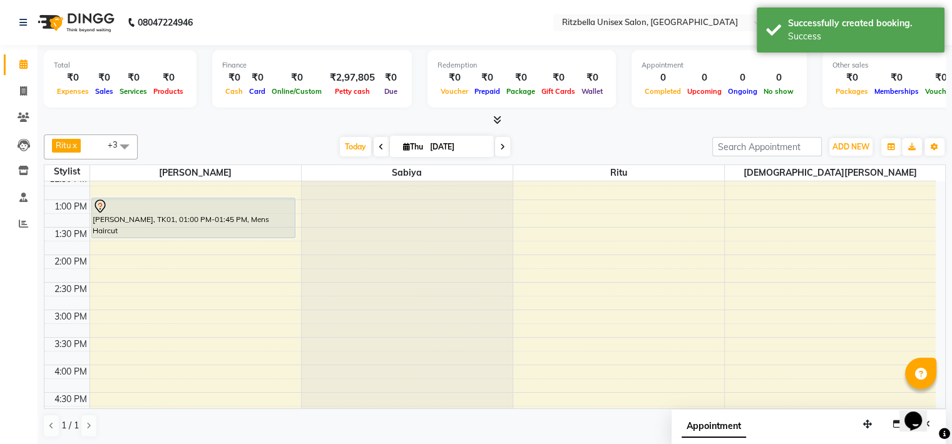
scroll to position [4, 0]
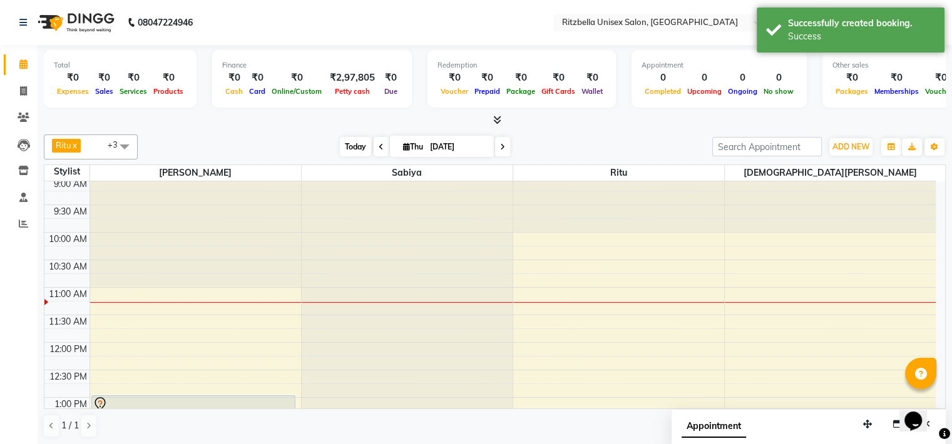
click at [358, 142] on span "Today" at bounding box center [355, 146] width 31 height 19
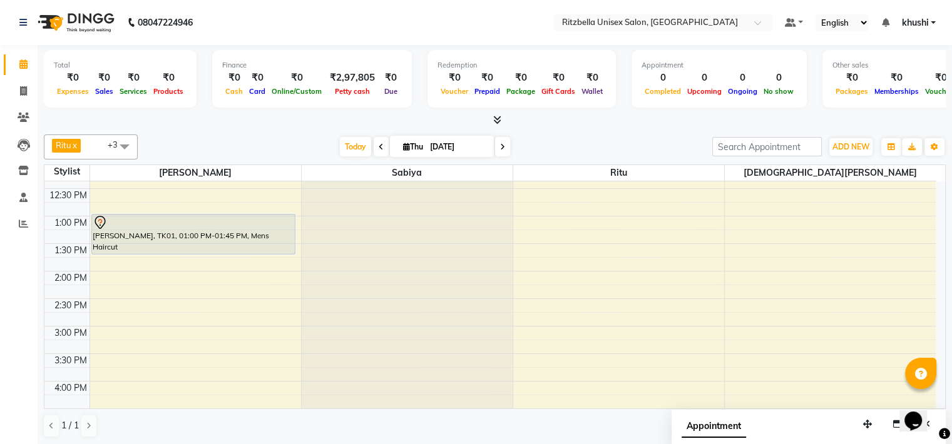
scroll to position [185, 0]
click at [735, 250] on div "9:00 AM 9:30 AM 10:00 AM 10:30 AM 11:00 AM 11:30 AM 12:00 PM 12:30 PM 1:00 PM 1…" at bounding box center [489, 354] width 891 height 716
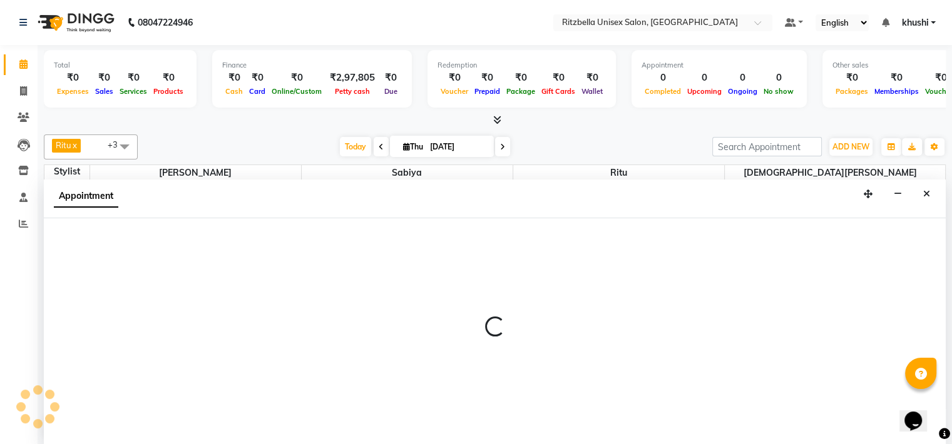
scroll to position [1, 0]
select select "89403"
select select "810"
select select "tentative"
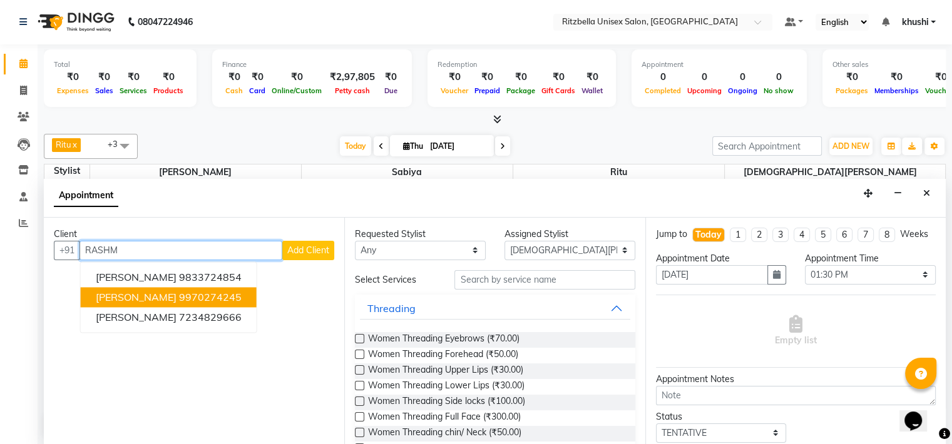
click at [226, 295] on ngb-highlight "9970274245" at bounding box center [210, 297] width 63 height 13
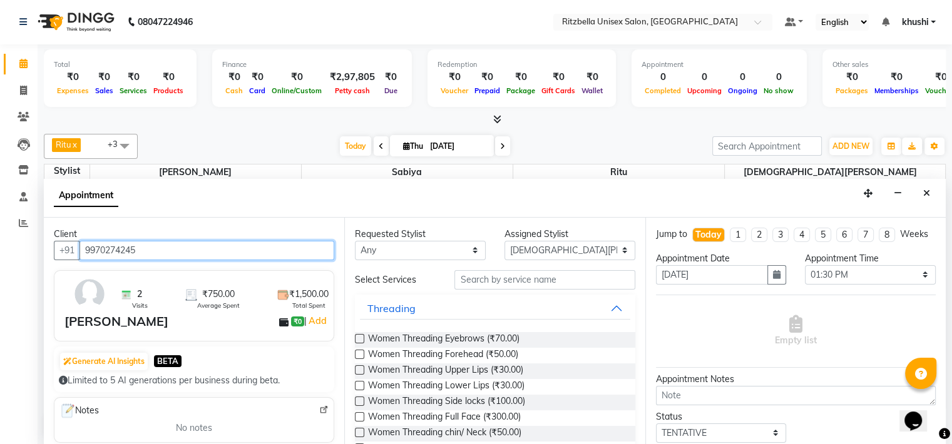
type input "9970274245"
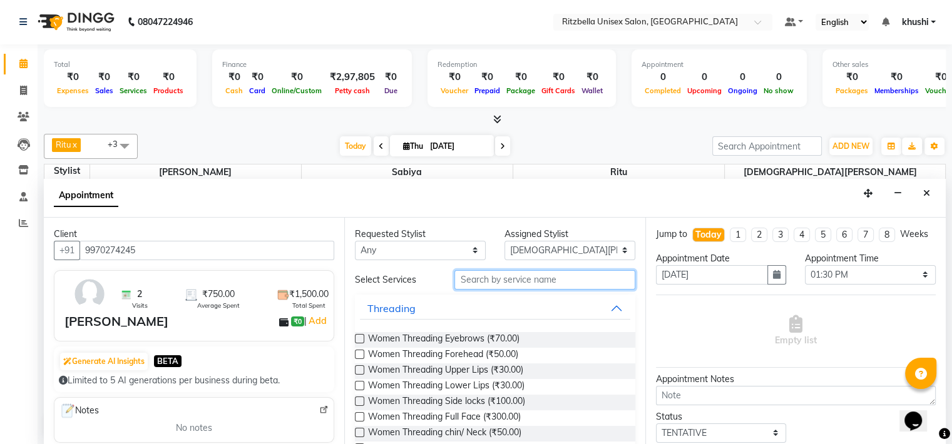
click at [491, 283] on input "text" at bounding box center [544, 279] width 180 height 19
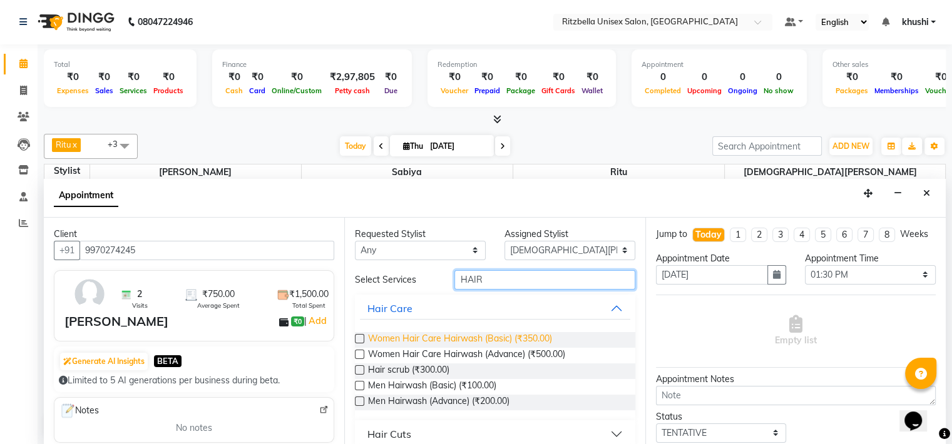
type input "HAIR"
click at [536, 336] on span "Women Hair Care Hairwash (Basic) (₹350.00)" at bounding box center [460, 340] width 184 height 16
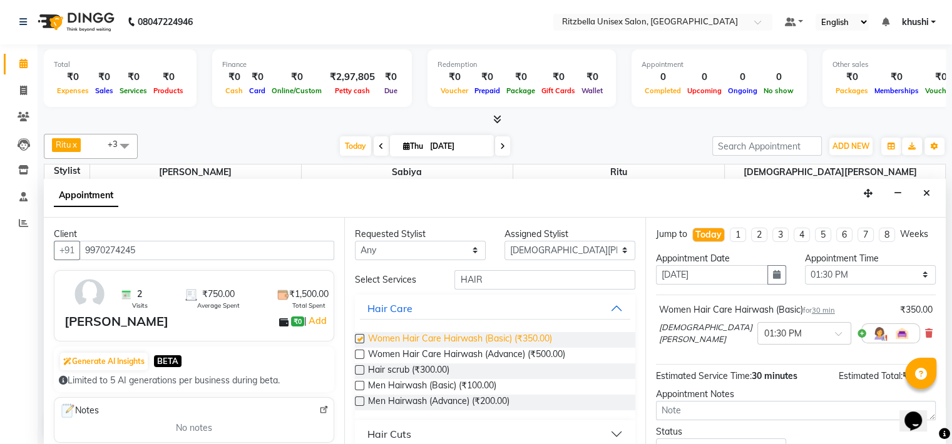
checkbox input "false"
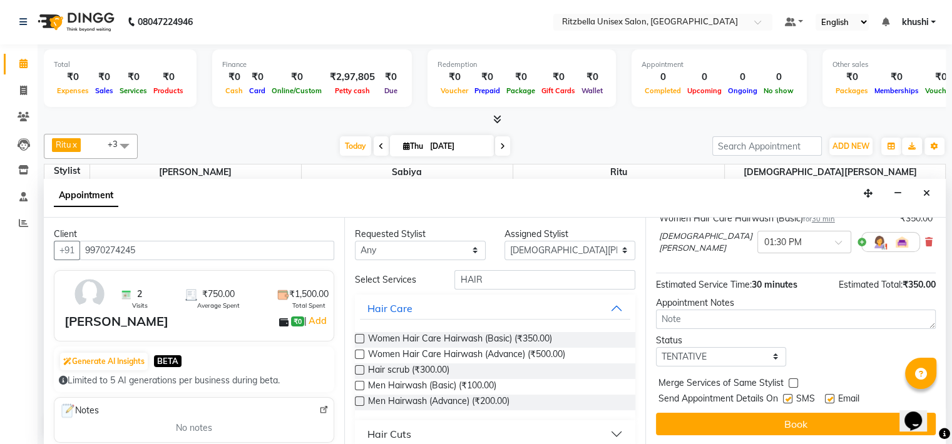
click at [789, 400] on label at bounding box center [787, 398] width 9 height 9
click at [789, 400] on input "checkbox" at bounding box center [787, 400] width 8 height 8
checkbox input "false"
click at [829, 396] on label at bounding box center [829, 398] width 9 height 9
click at [829, 396] on input "checkbox" at bounding box center [829, 400] width 8 height 8
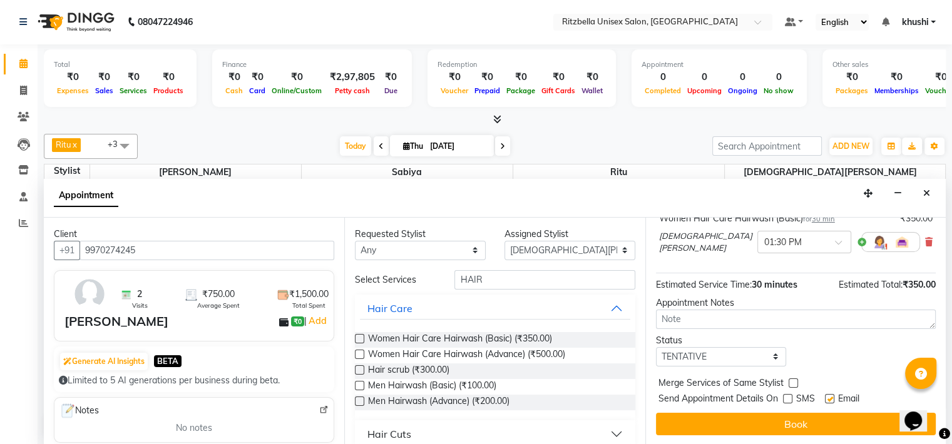
checkbox input "false"
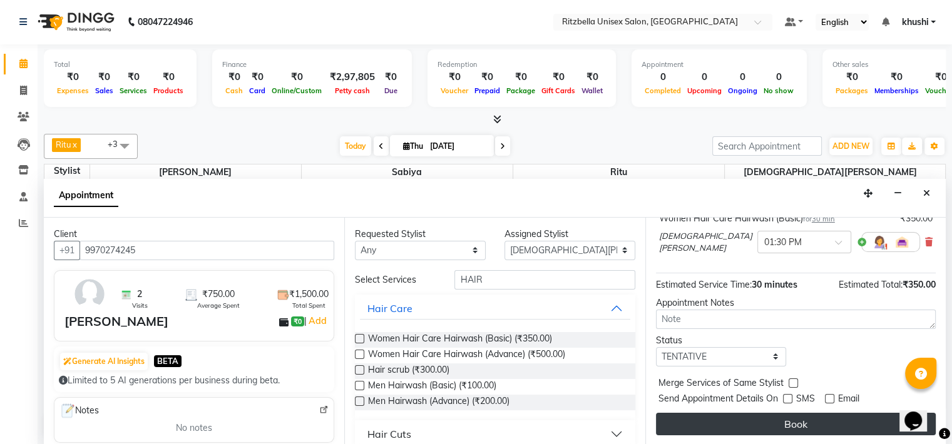
click at [827, 419] on button "Book" at bounding box center [796, 424] width 280 height 23
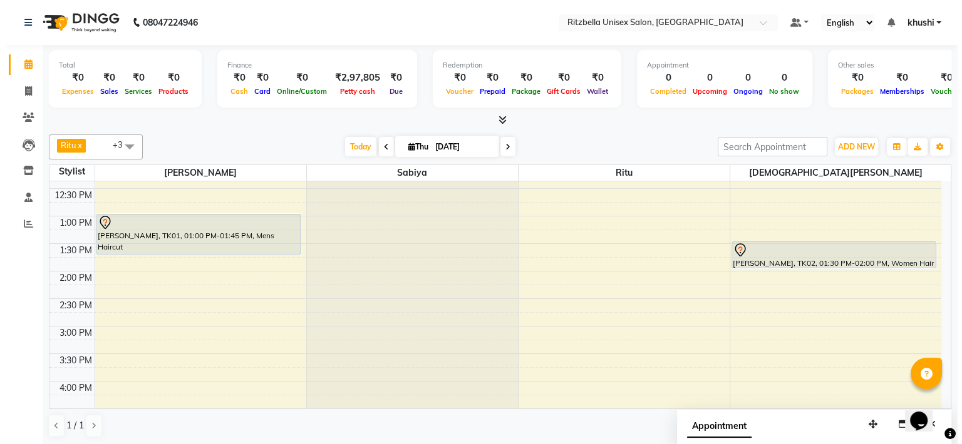
scroll to position [0, 0]
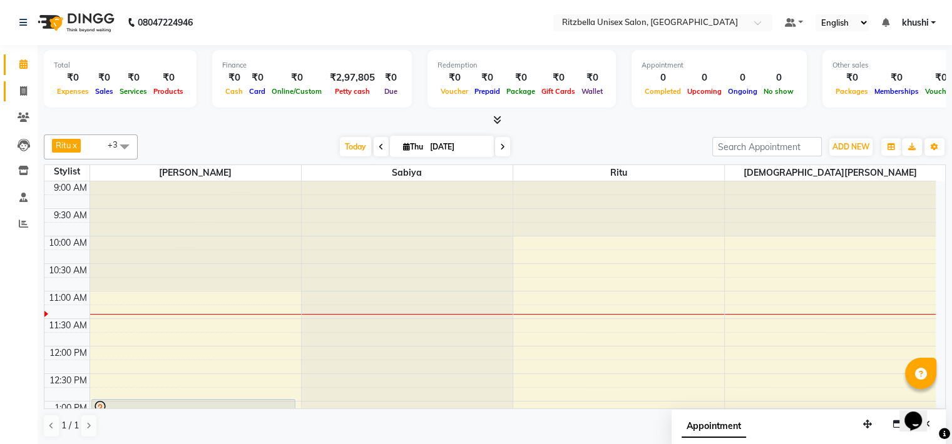
click at [17, 83] on link "Invoice" at bounding box center [19, 91] width 30 height 21
select select "6870"
select select "service"
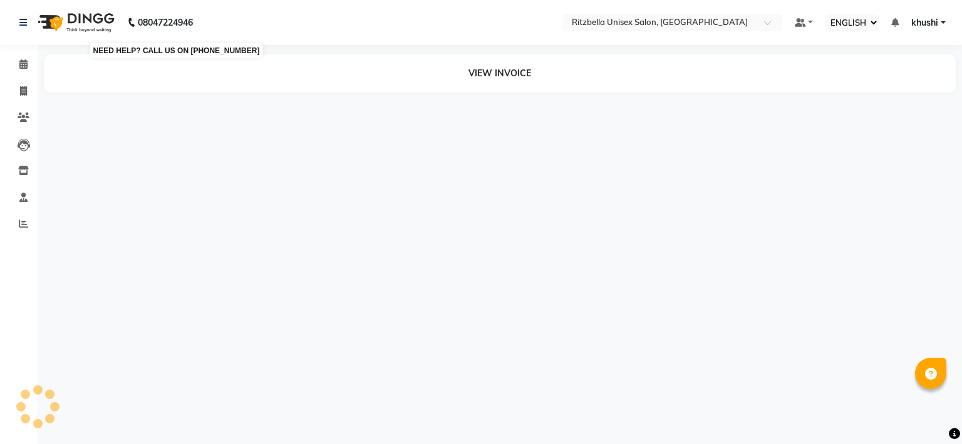
select select "ec"
